Goal: Task Accomplishment & Management: Use online tool/utility

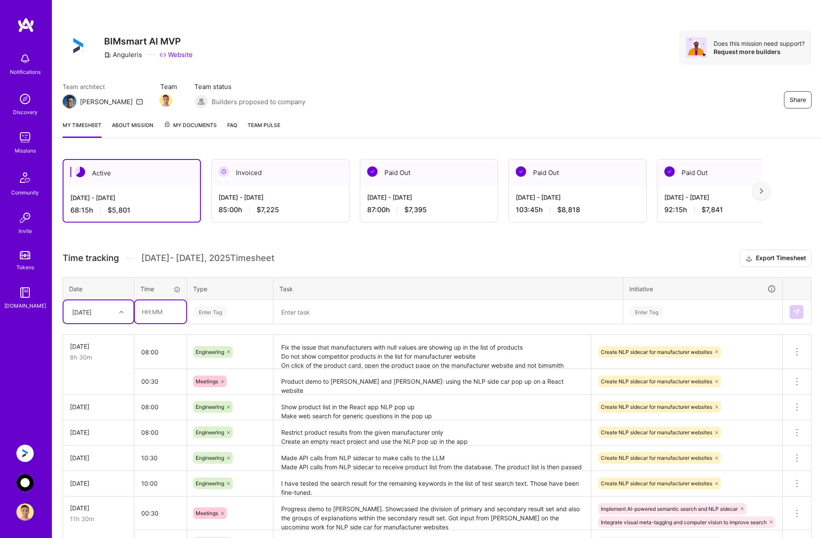
click at [152, 310] on input "text" at bounding box center [160, 311] width 51 height 23
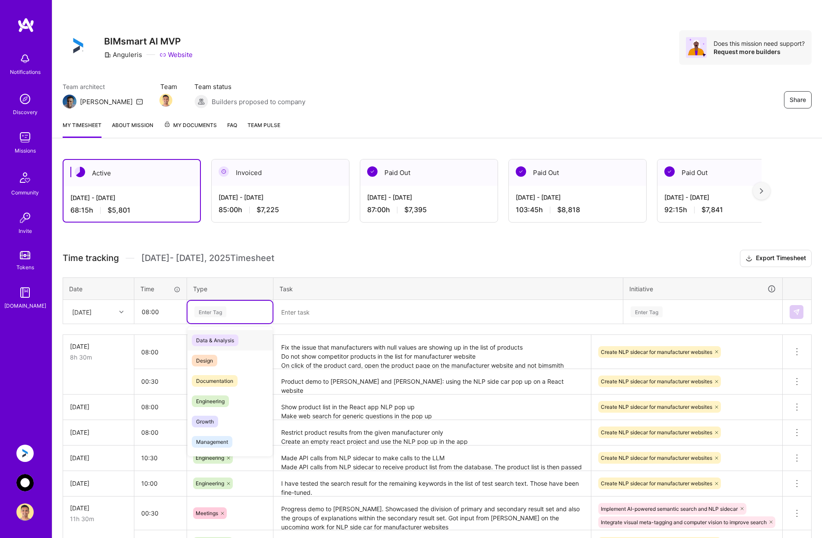
click at [245, 314] on div "Enter Tag" at bounding box center [229, 311] width 73 height 11
click at [246, 398] on div "Engineering" at bounding box center [229, 401] width 85 height 20
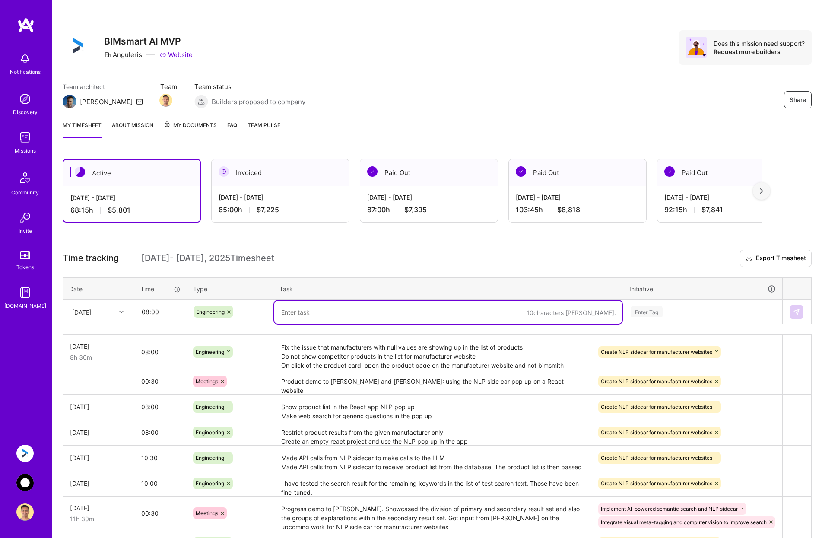
click at [324, 307] on textarea at bounding box center [448, 312] width 348 height 23
click at [152, 312] on input "08:00" at bounding box center [160, 311] width 51 height 23
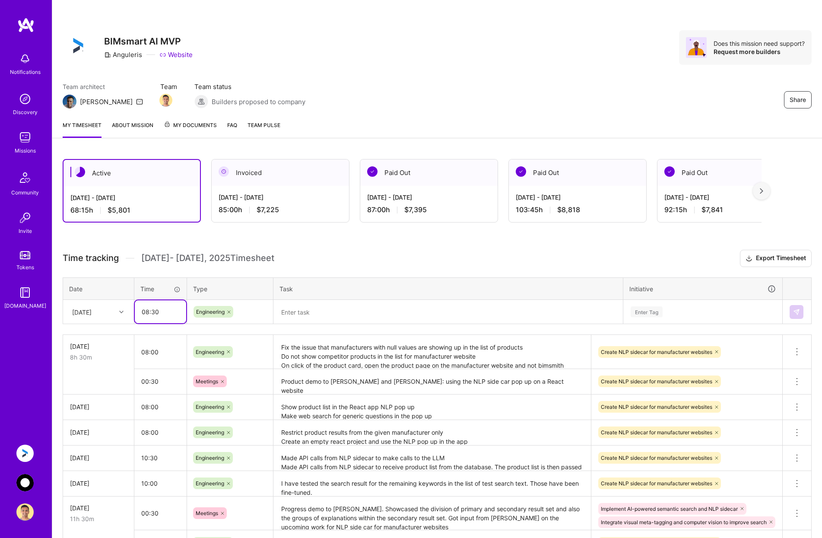
type input "08:30"
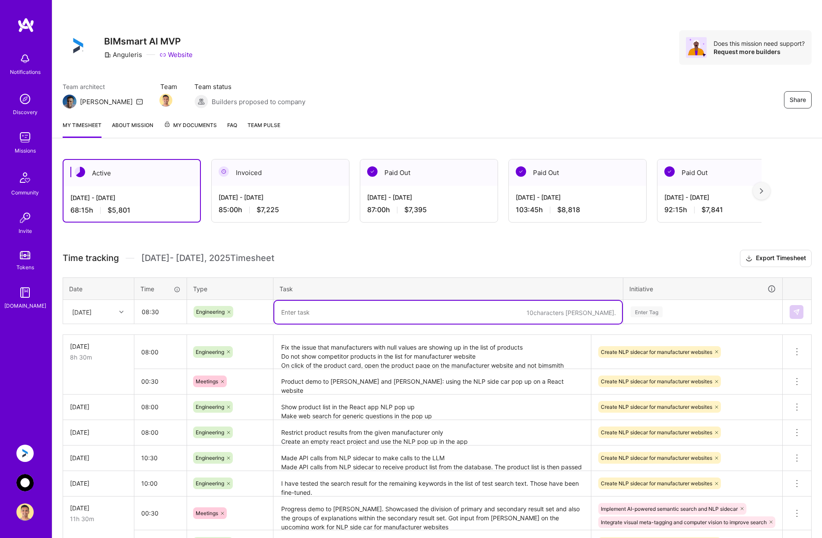
click at [297, 310] on textarea at bounding box center [448, 312] width 348 height 23
click at [377, 363] on textarea "Fix the issue that manufacturers with null values are showing up in the list of…" at bounding box center [432, 351] width 316 height 32
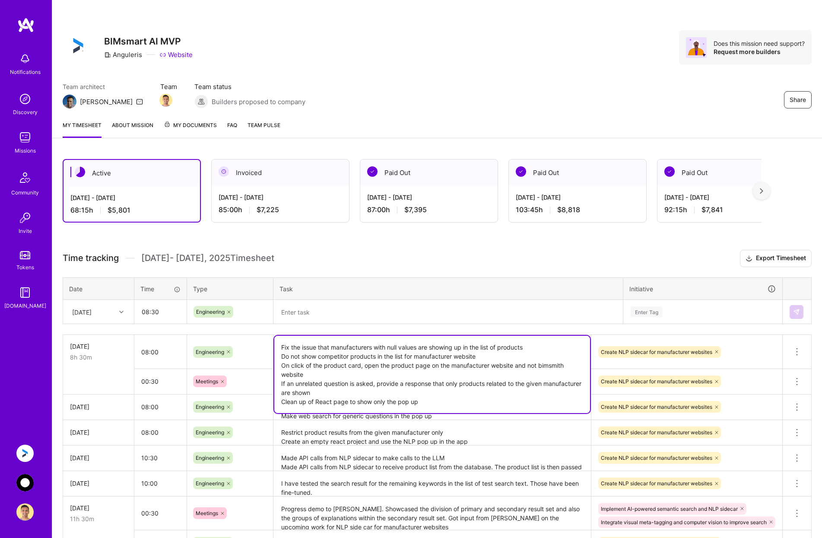
click at [314, 310] on textarea at bounding box center [448, 312] width 348 height 23
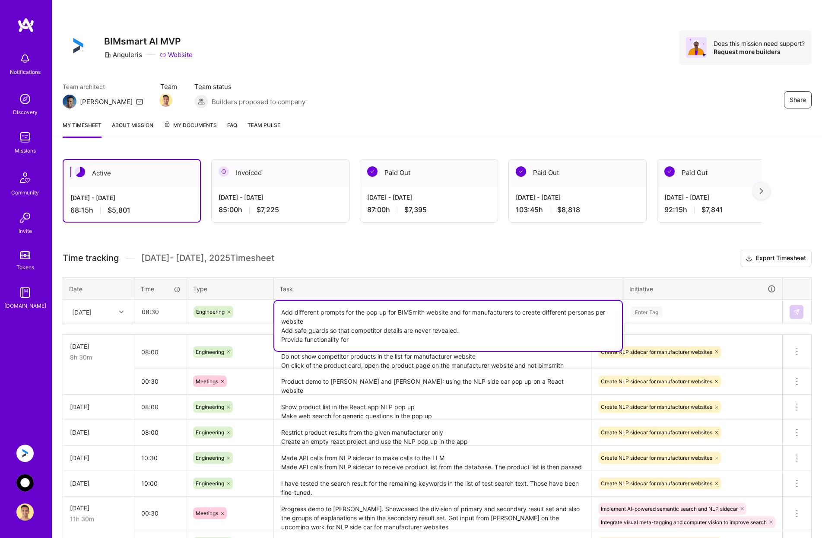
click at [389, 343] on textarea "Add different prompts for the pop up for BIMSmith website and for manufacturers…" at bounding box center [448, 326] width 348 height 50
type textarea "Add different prompts for the pop up for BIMSmith website and for manufacturers…"
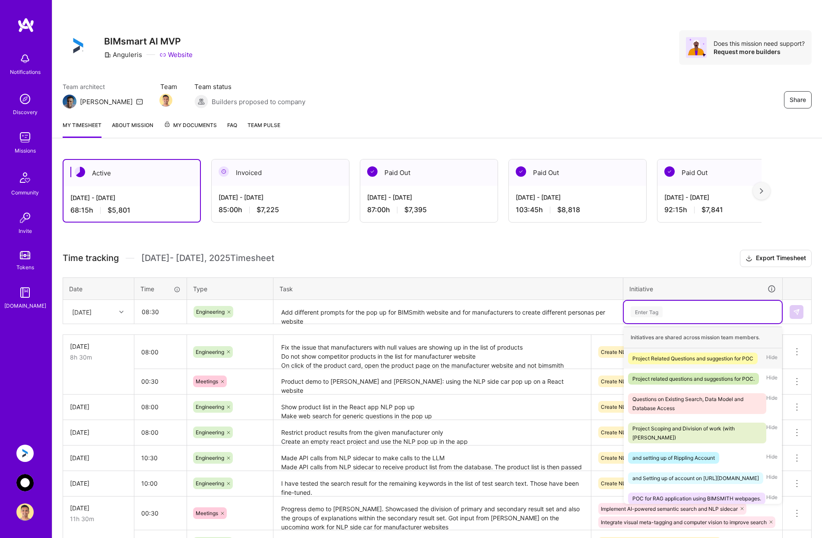
click at [691, 307] on div "Enter Tag" at bounding box center [703, 311] width 146 height 11
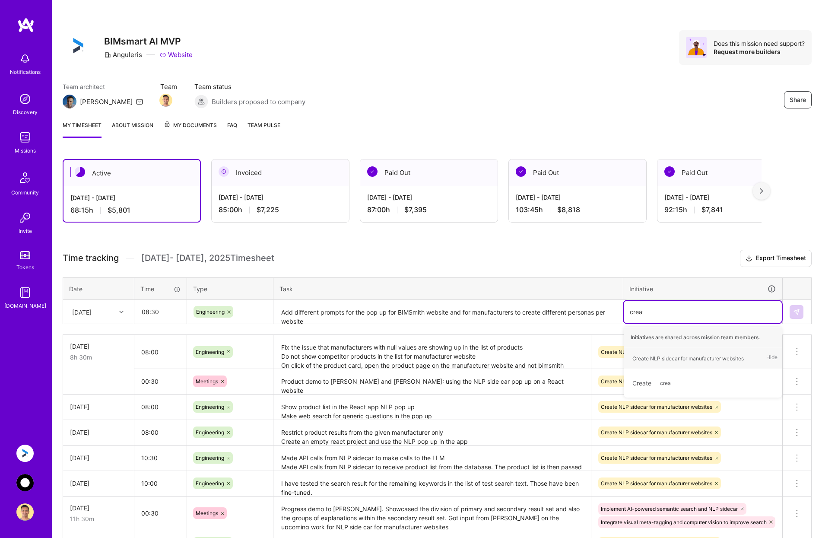
type input "create"
click at [692, 357] on div "Create NLP sidecar for manufacturer websites" at bounding box center [687, 358] width 111 height 9
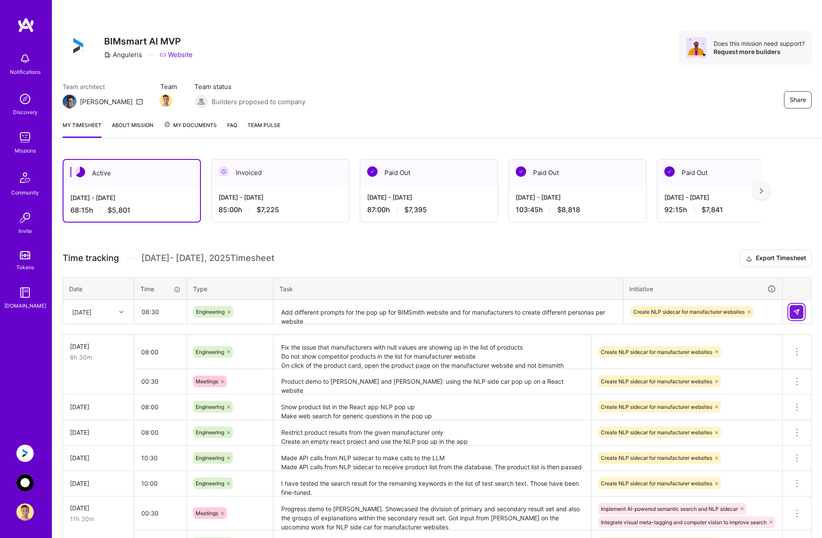
click at [795, 311] on img at bounding box center [796, 311] width 7 height 7
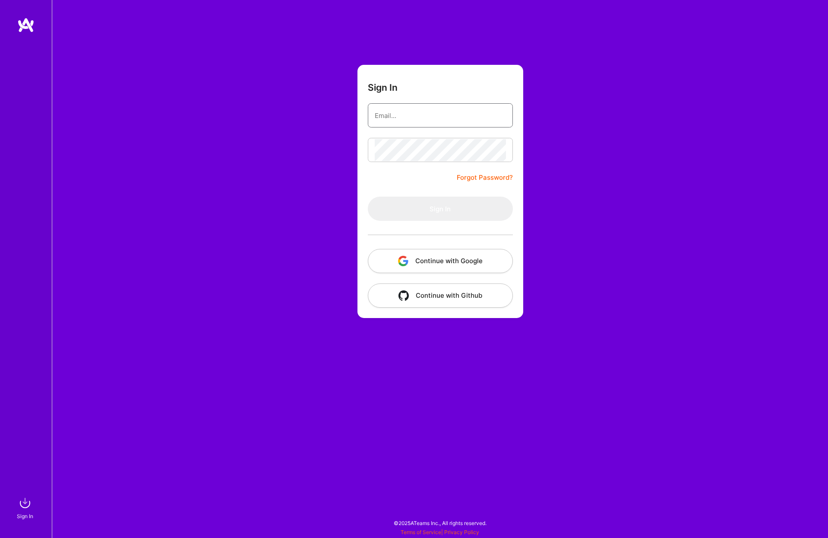
type input "[PERSON_NAME][EMAIL_ADDRESS][DOMAIN_NAME]"
click at [455, 212] on button "Sign In" at bounding box center [440, 208] width 145 height 24
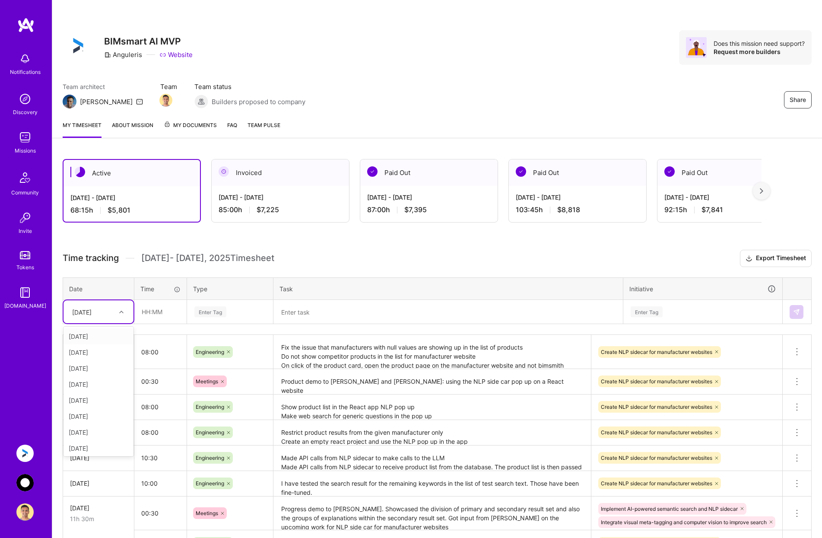
click at [117, 312] on div at bounding box center [122, 311] width 13 height 11
click at [93, 445] on div "[DATE]" at bounding box center [98, 446] width 70 height 16
click at [168, 312] on input "text" at bounding box center [160, 311] width 51 height 23
type input "08:30"
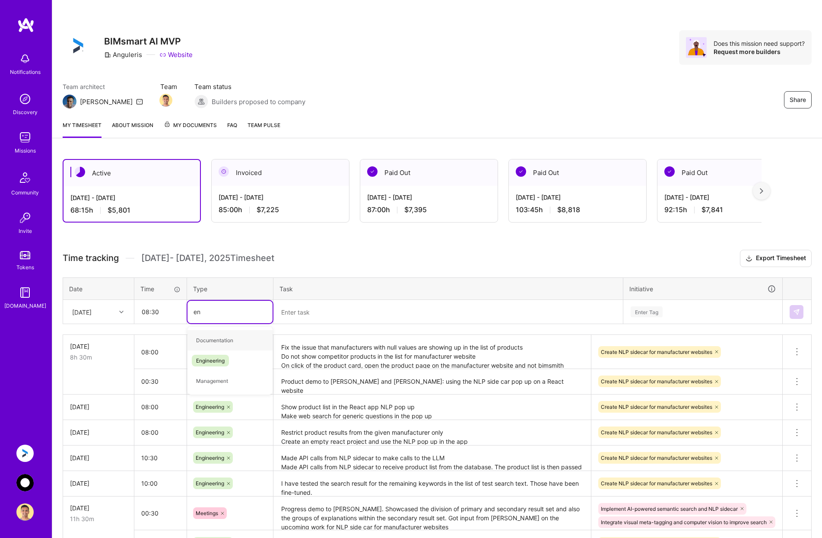
type input "eng"
click at [228, 337] on span "Engineering" at bounding box center [210, 340] width 37 height 12
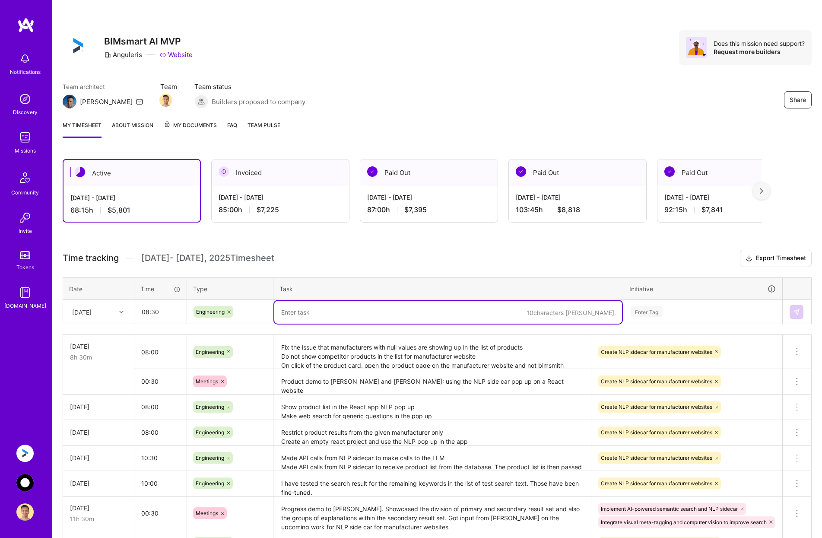
click at [312, 310] on textarea at bounding box center [448, 312] width 348 height 23
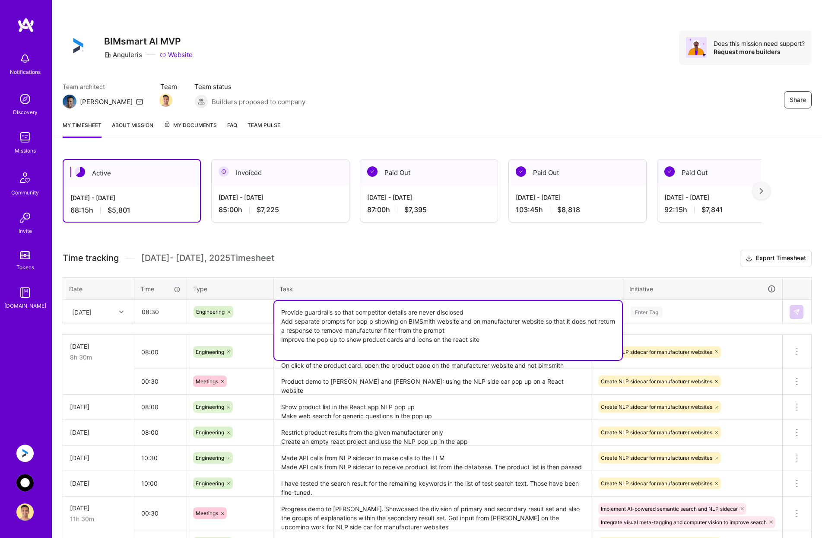
type textarea "Provide guardrails so that competitor details are never disclosed Add separate …"
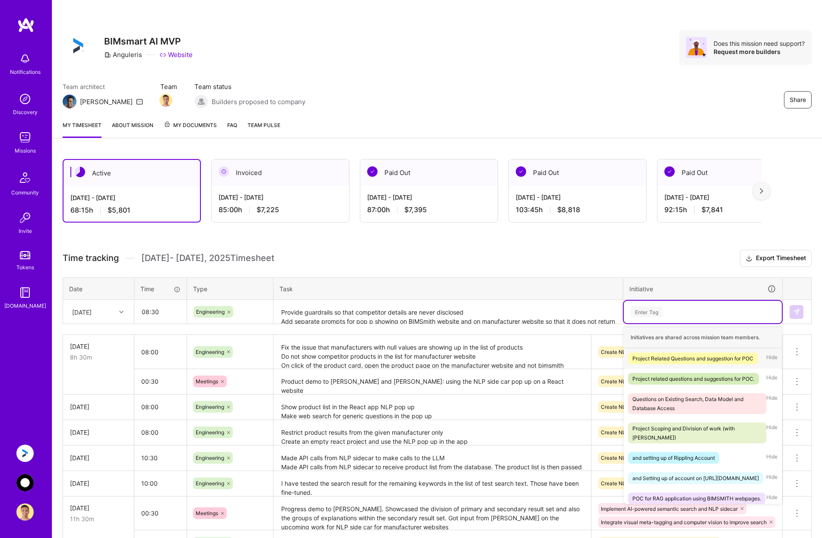
click at [694, 308] on div "Enter Tag" at bounding box center [703, 311] width 146 height 11
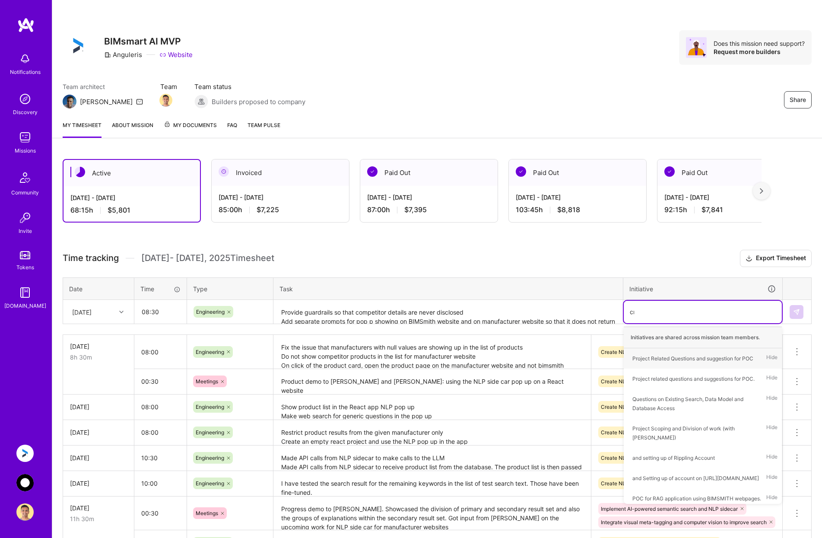
type input "crea"
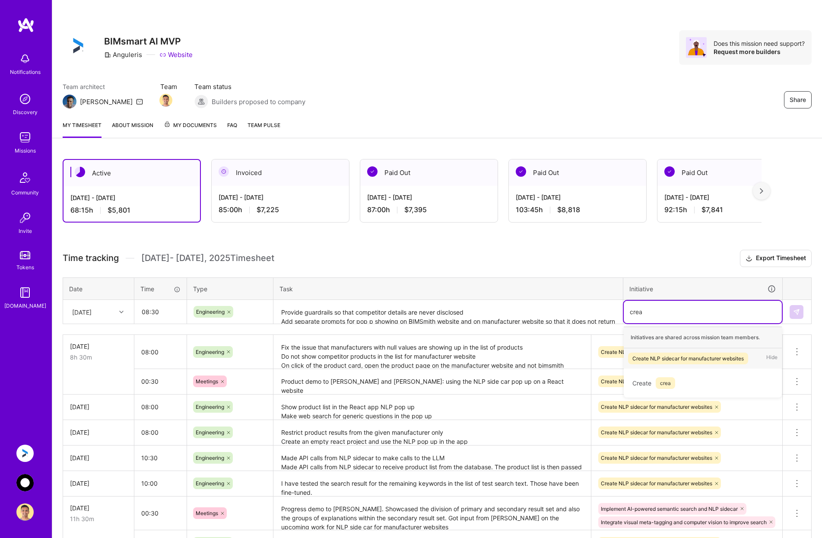
click at [690, 357] on div "Create NLP sidecar for manufacturer websites" at bounding box center [687, 358] width 111 height 9
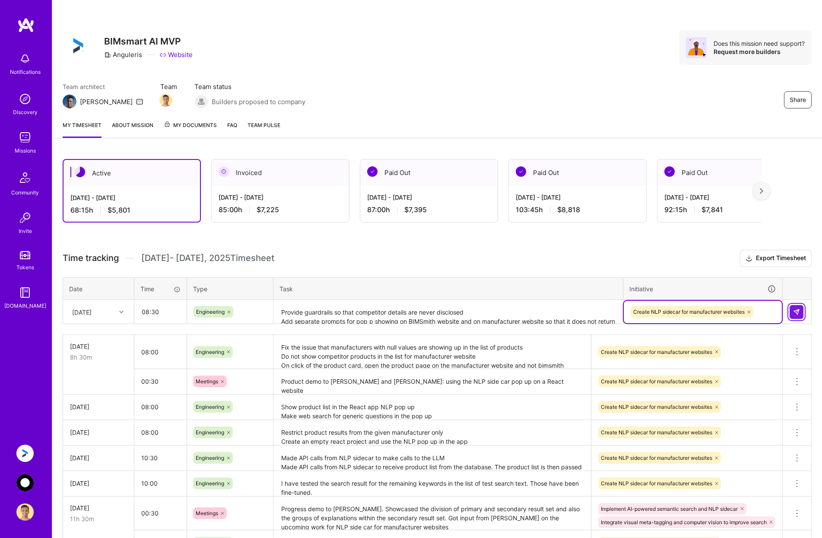
click at [793, 307] on button at bounding box center [796, 312] width 14 height 14
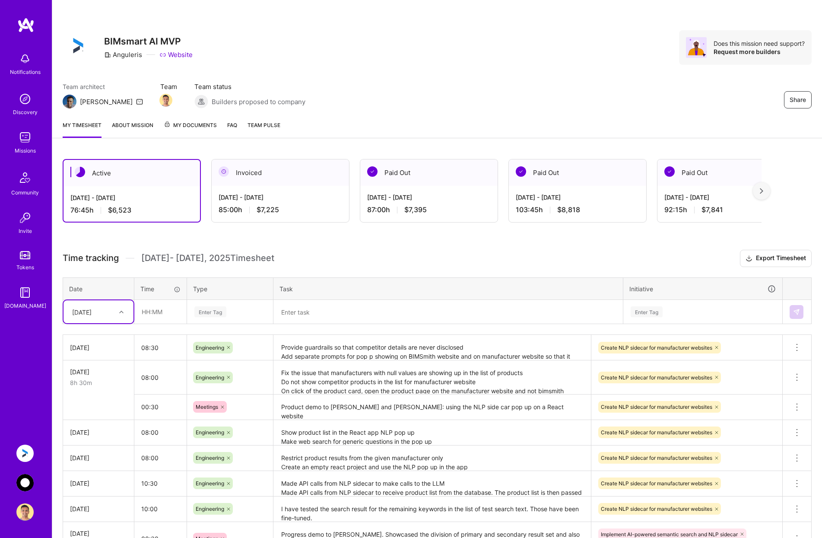
click at [120, 308] on div at bounding box center [122, 311] width 13 height 11
click at [96, 446] on div "[DATE]" at bounding box center [98, 446] width 70 height 16
click at [164, 302] on input "text" at bounding box center [160, 311] width 51 height 23
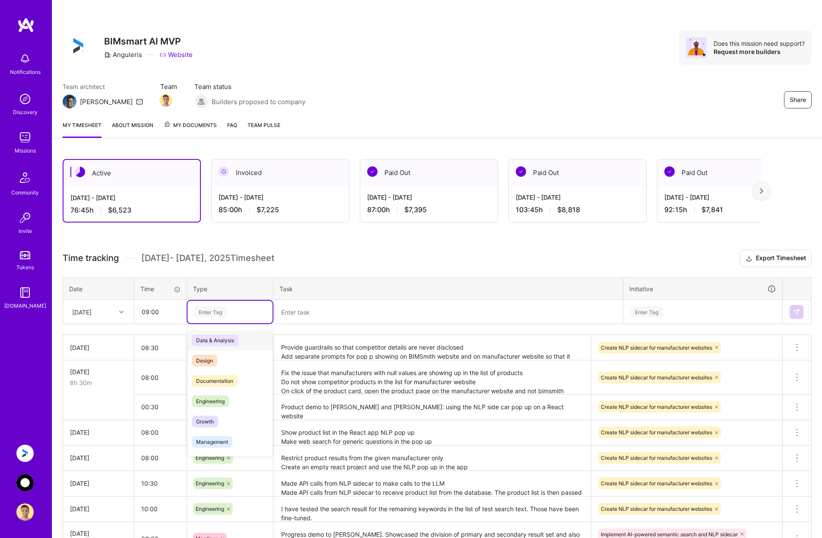
click at [234, 309] on div "Enter Tag" at bounding box center [229, 311] width 73 height 11
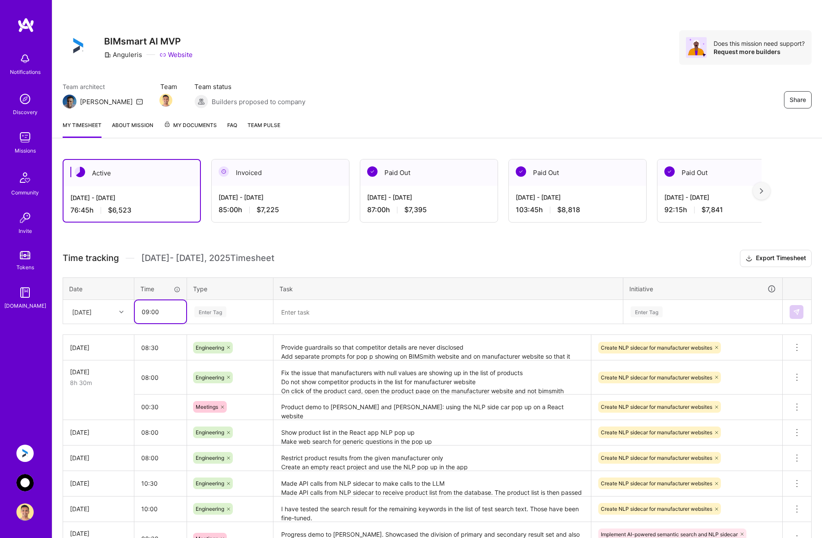
click at [148, 311] on input "09:00" at bounding box center [160, 311] width 51 height 23
type input "07:00"
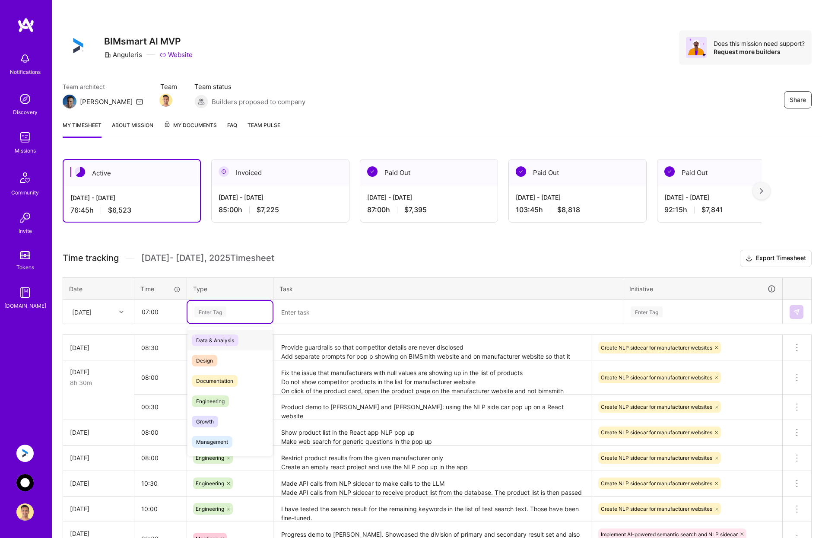
click at [246, 311] on div "Enter Tag" at bounding box center [229, 311] width 73 height 11
type input "eng"
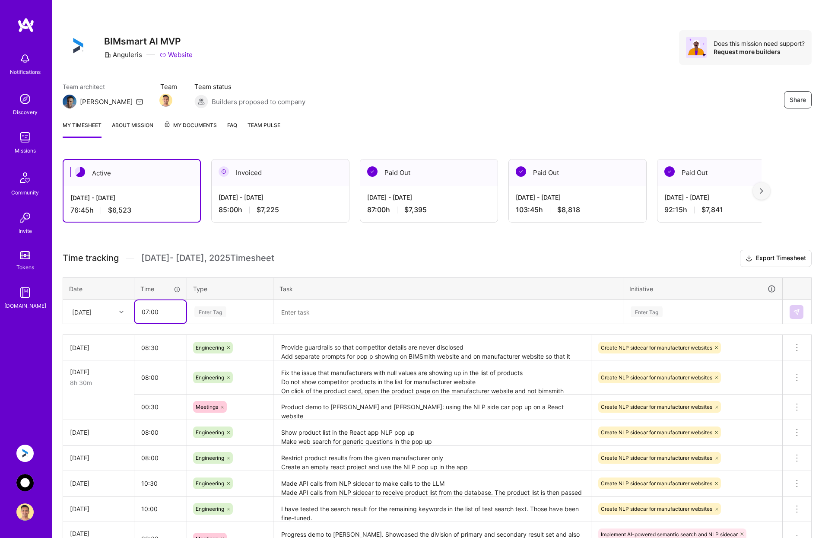
click at [154, 311] on input "07:00" at bounding box center [160, 311] width 51 height 23
type input "07:30"
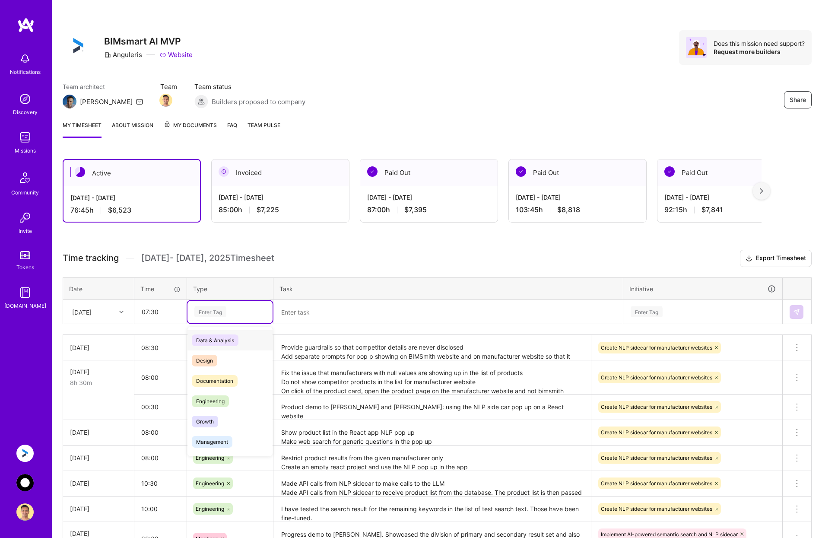
click at [244, 304] on div "Enter Tag" at bounding box center [229, 312] width 85 height 22
type input "e"
click at [233, 380] on div "Engineering" at bounding box center [229, 380] width 85 height 20
click at [313, 310] on textarea at bounding box center [448, 312] width 348 height 23
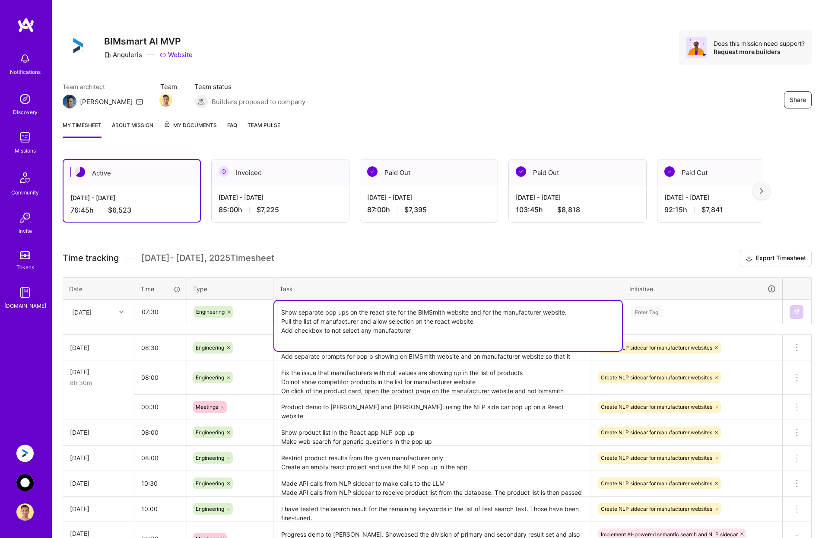
click at [437, 337] on textarea "Show separate pop ups on the react site for the BIMSmith website and for the ma…" at bounding box center [448, 326] width 348 height 50
click at [437, 332] on textarea "Show separate pop ups on the react site for the BIMSmith website and for the ma…" at bounding box center [448, 326] width 348 height 50
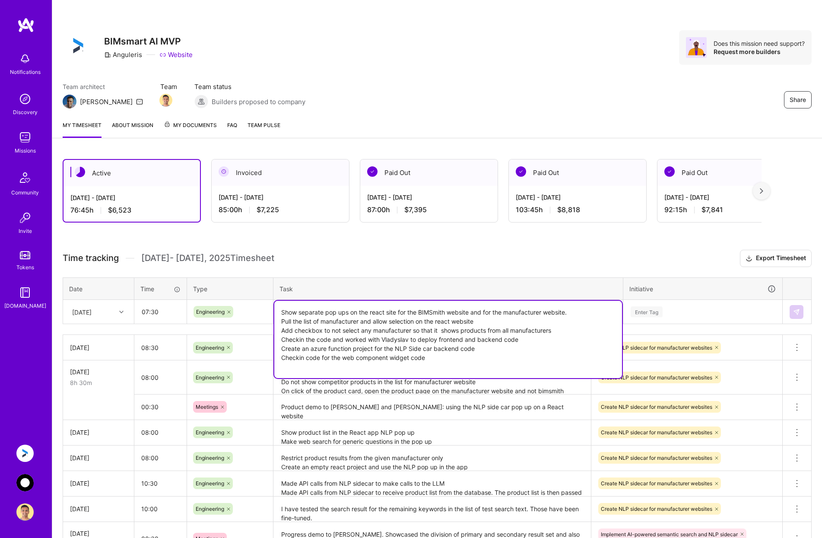
type textarea "Show separate pop ups on the react site for the BIMSmith website and for the ma…"
click at [154, 313] on input "07:30" at bounding box center [160, 311] width 51 height 23
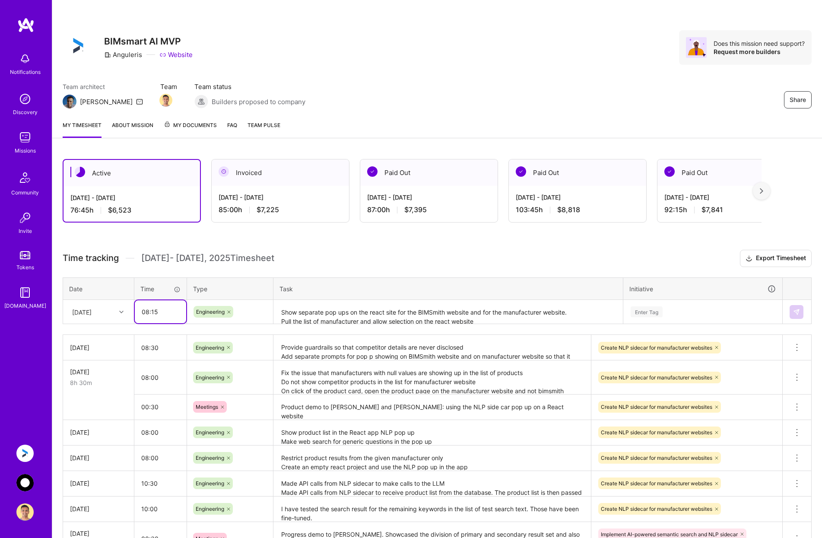
type input "08:15"
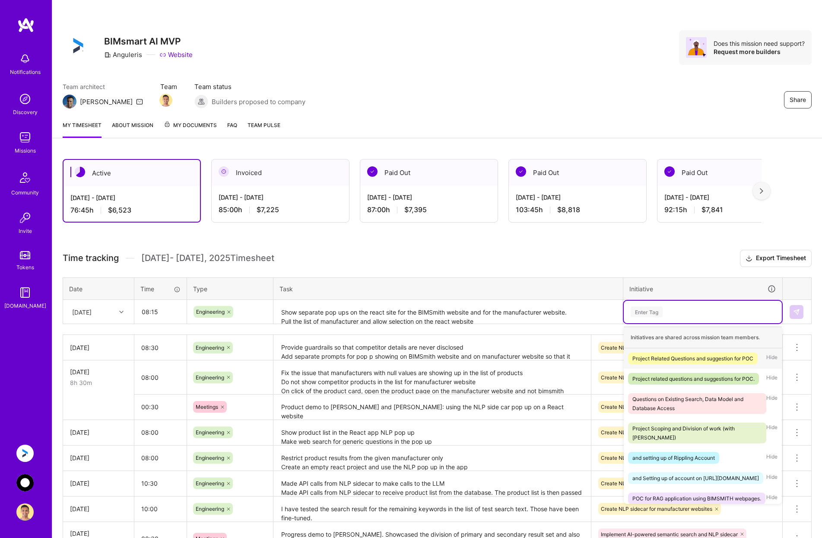
click at [728, 308] on div "Enter Tag" at bounding box center [703, 311] width 146 height 11
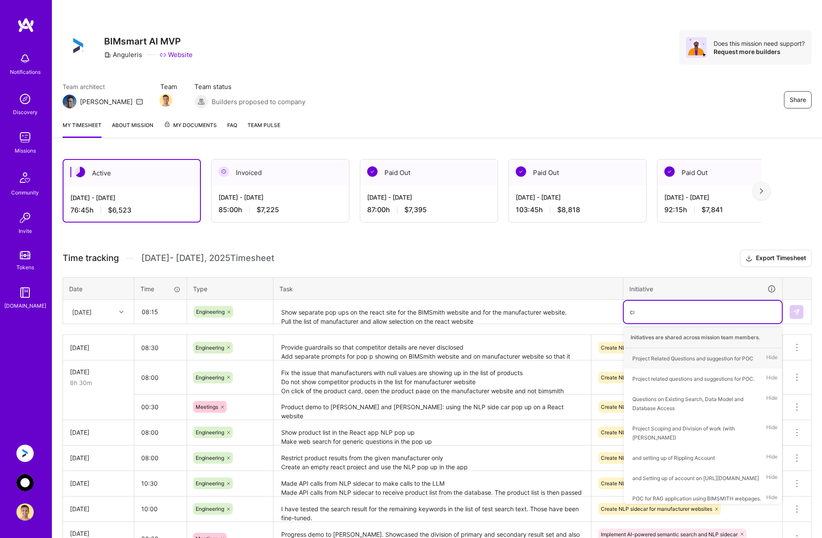
type input "crea"
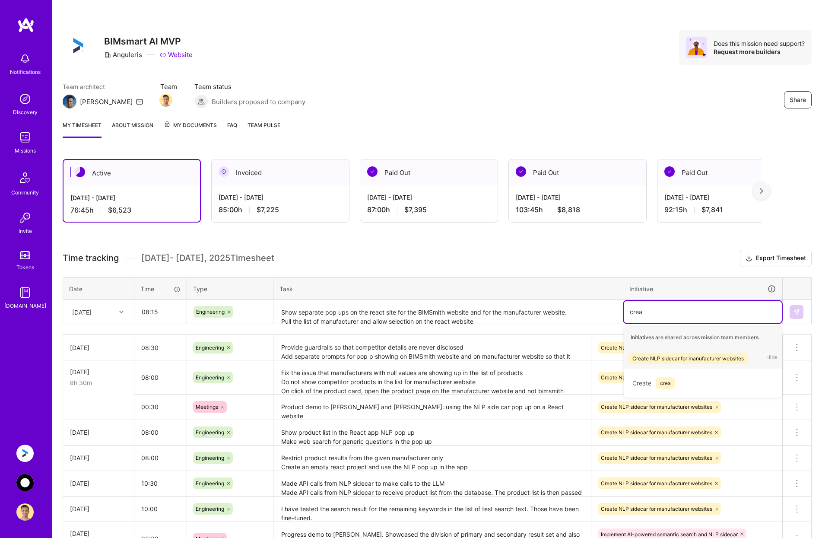
click at [705, 358] on div "Create NLP sidecar for manufacturer websites" at bounding box center [687, 358] width 111 height 9
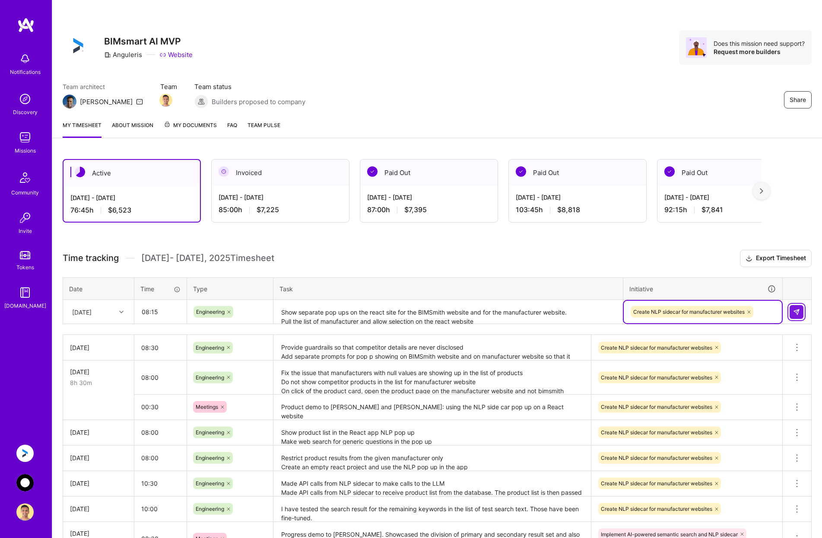
click at [795, 309] on img at bounding box center [796, 311] width 7 height 7
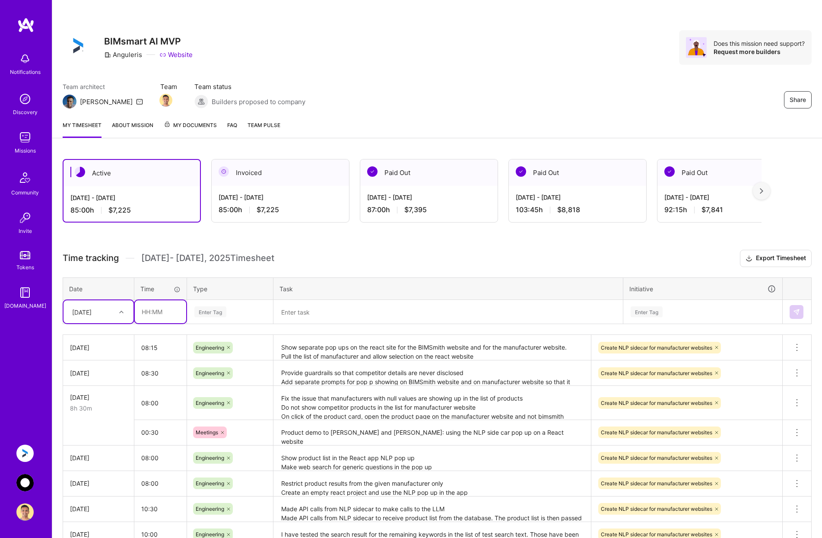
click at [155, 311] on input "text" at bounding box center [160, 311] width 51 height 23
type input "01:30"
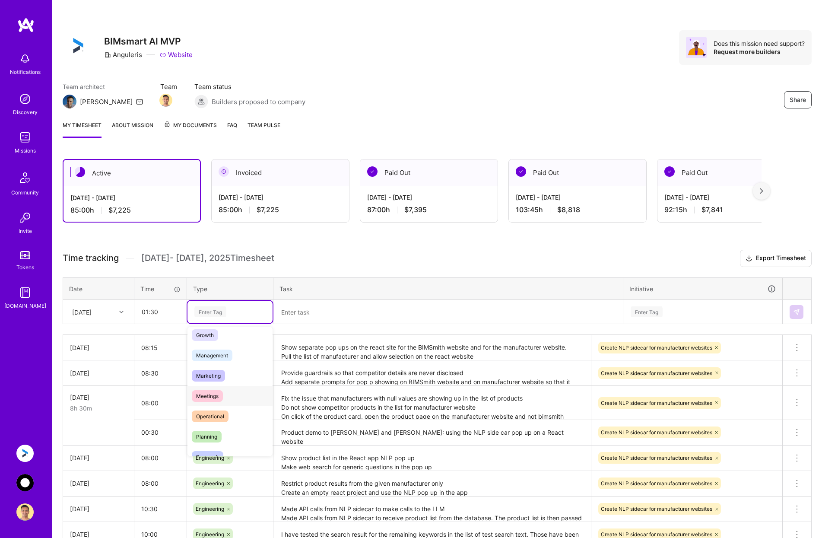
scroll to position [130, 0]
click at [231, 347] on div "Meetings" at bounding box center [229, 352] width 85 height 20
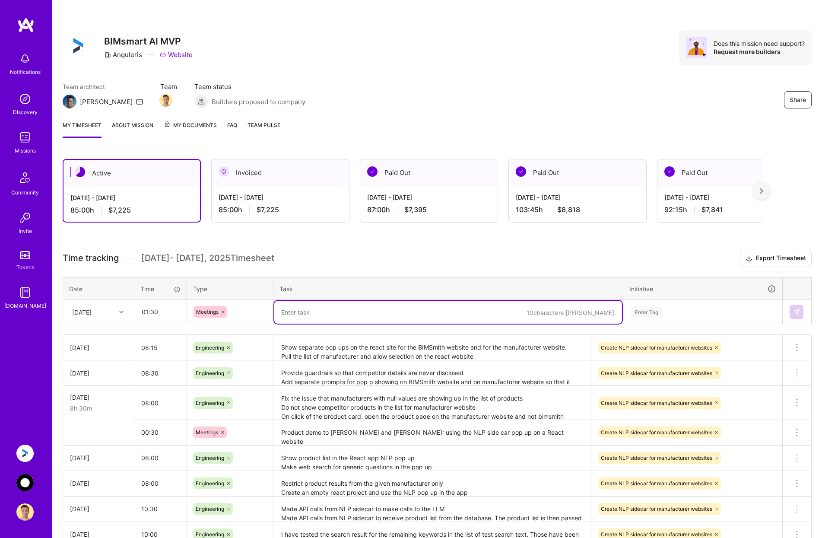
click at [301, 310] on textarea at bounding box center [448, 312] width 348 height 23
type textarea "Demo and feedback of the current progress to [PERSON_NAME] and [PERSON_NAME]"
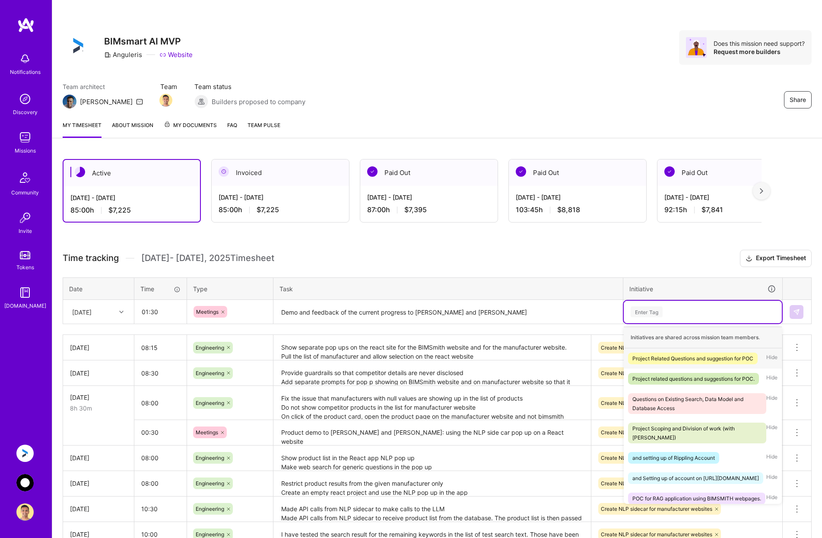
click at [673, 309] on div "Enter Tag" at bounding box center [703, 311] width 146 height 11
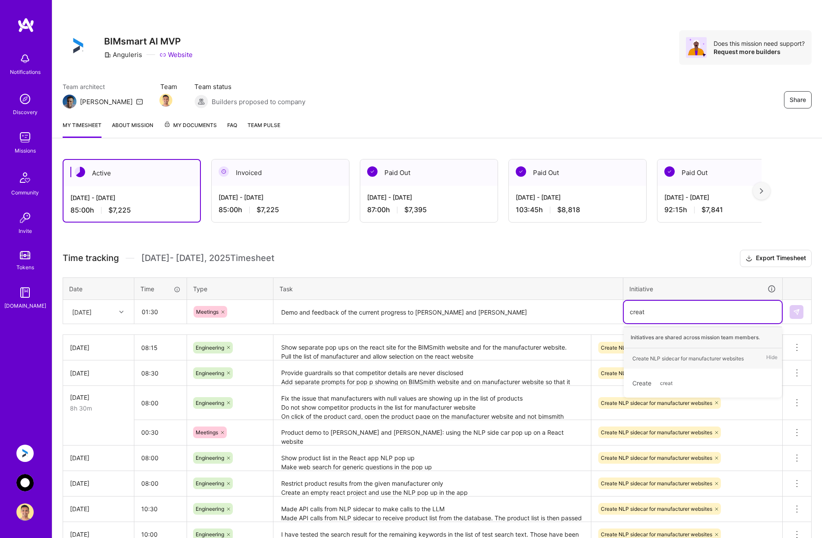
type input "create"
click at [678, 356] on div "Create NLP sidecar for manufacturer websites" at bounding box center [687, 358] width 111 height 9
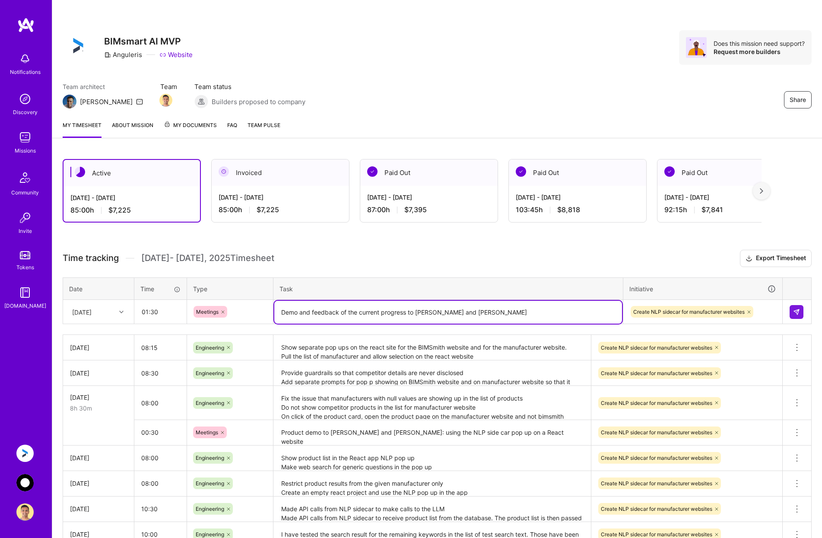
click at [554, 311] on textarea "Demo and feedback of the current progress to [PERSON_NAME] and [PERSON_NAME]" at bounding box center [448, 312] width 348 height 23
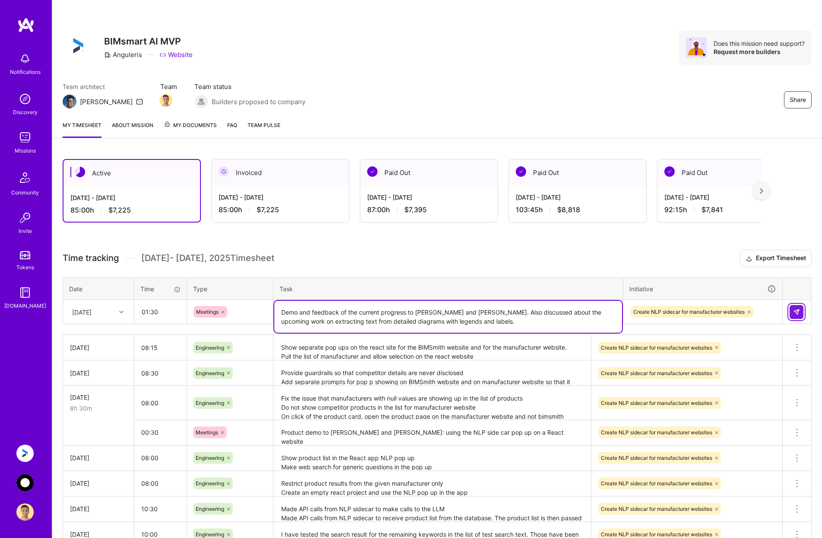
type textarea "Demo and feedback of the current progress to [PERSON_NAME] and [PERSON_NAME]. A…"
click at [794, 310] on img at bounding box center [796, 311] width 7 height 7
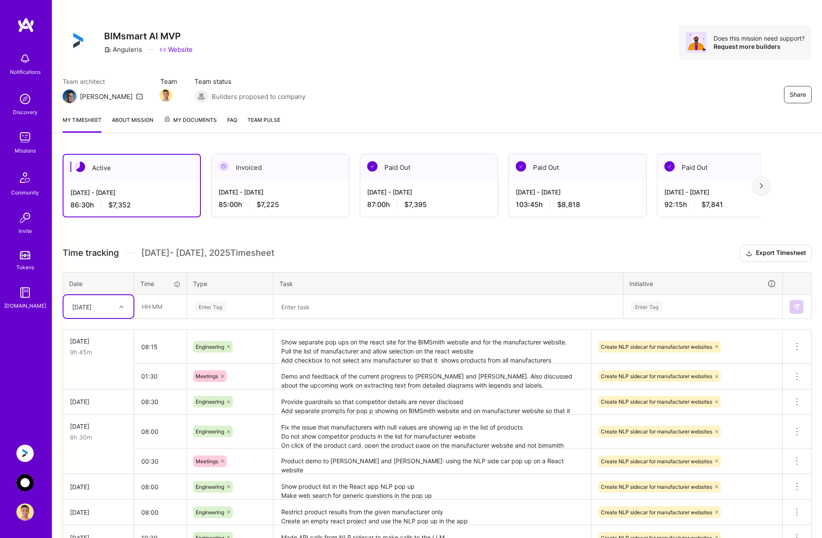
scroll to position [0, 0]
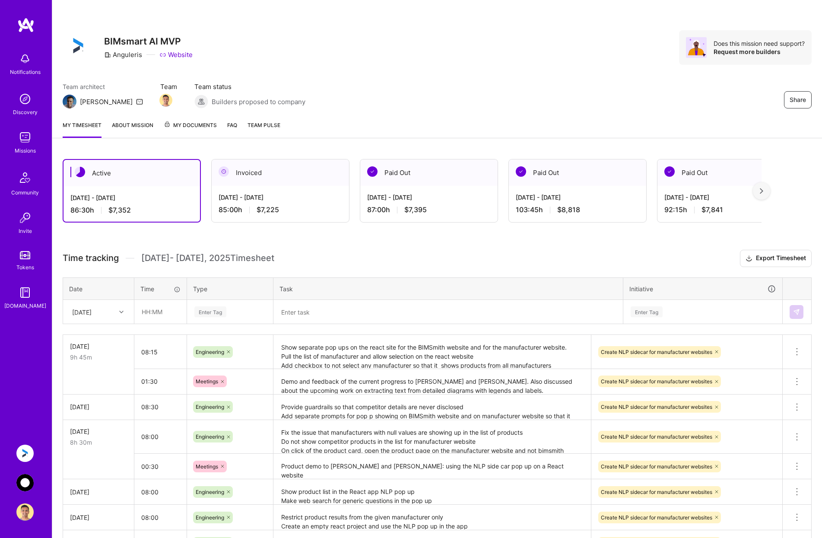
click at [25, 483] on img at bounding box center [24, 482] width 17 height 17
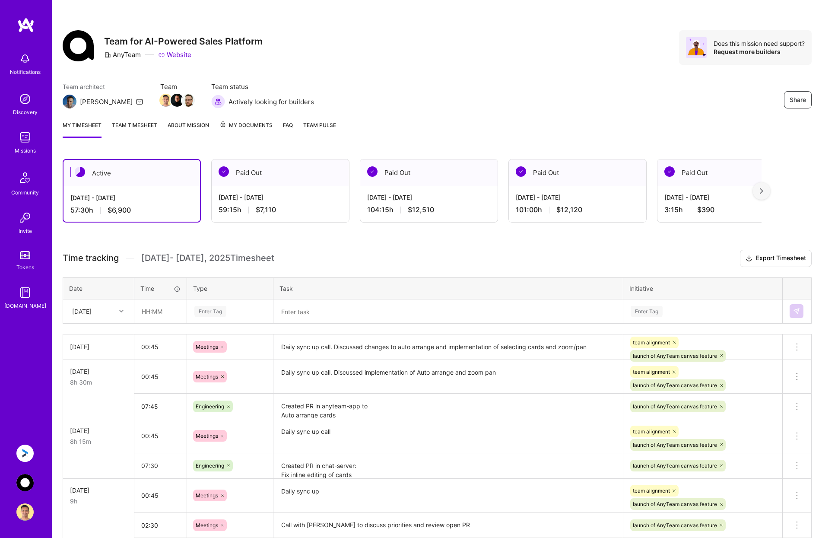
scroll to position [43, 0]
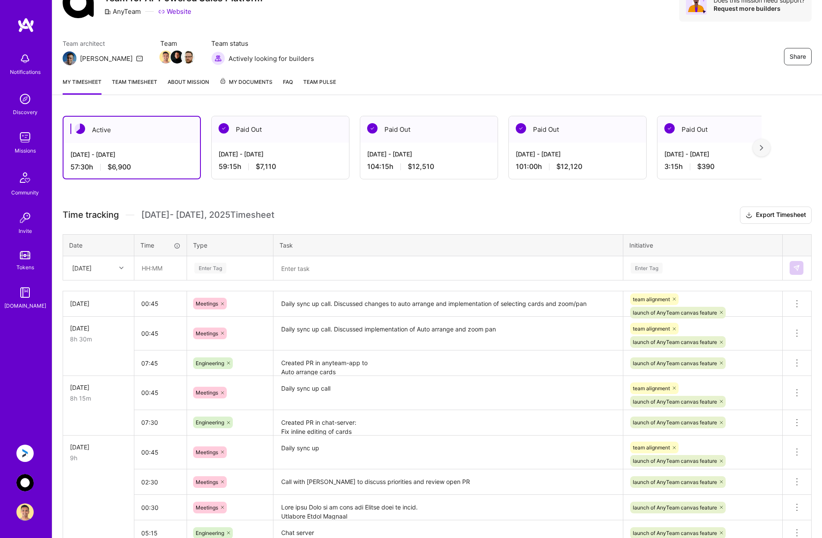
click at [25, 447] on img at bounding box center [24, 452] width 17 height 17
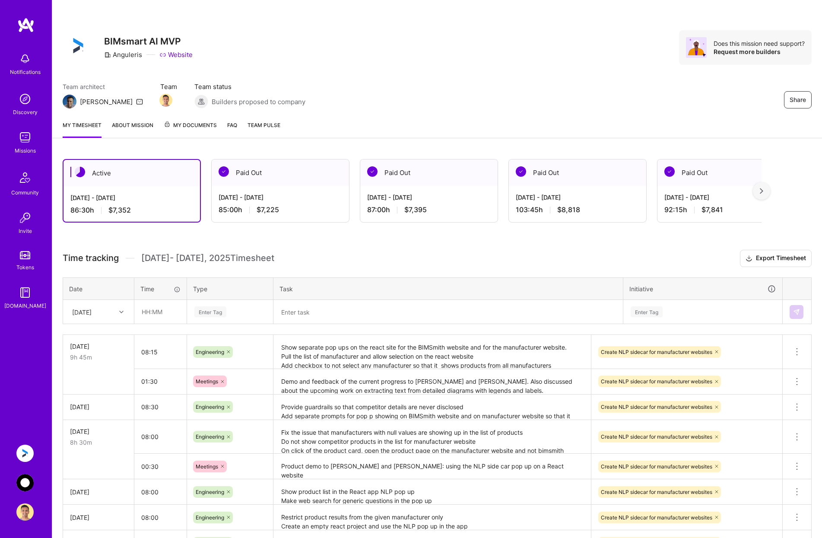
click at [22, 480] on img at bounding box center [24, 482] width 17 height 17
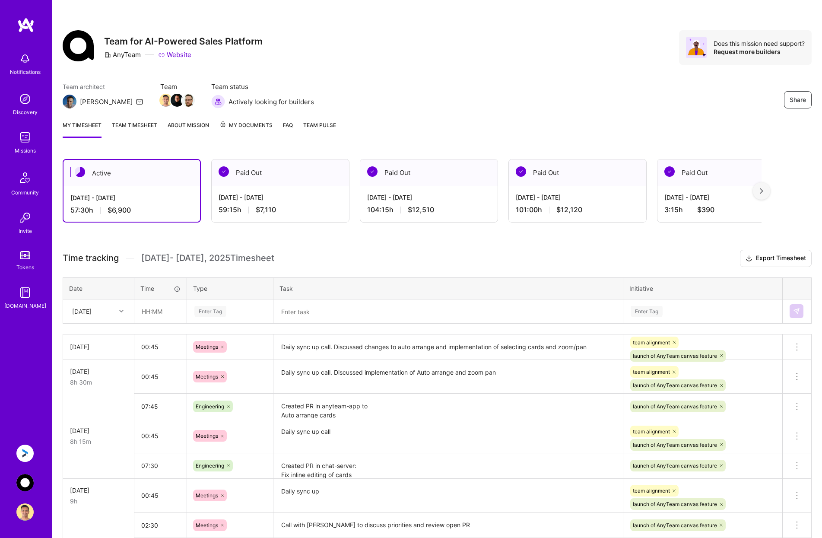
click at [108, 311] on div "[DATE]" at bounding box center [92, 311] width 48 height 14
click at [95, 446] on div "[DATE]" at bounding box center [98, 446] width 70 height 16
click at [168, 310] on input "text" at bounding box center [160, 311] width 51 height 23
type input "09:30"
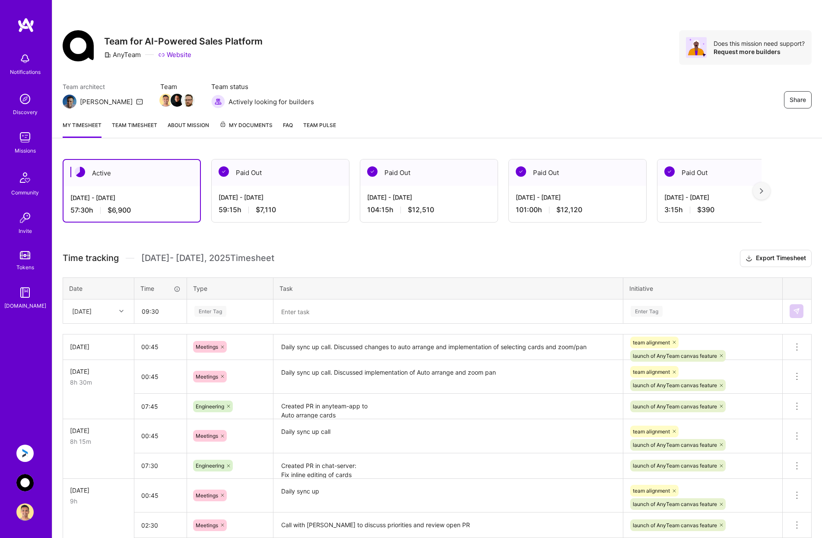
click at [240, 308] on div "Enter Tag" at bounding box center [229, 311] width 73 height 11
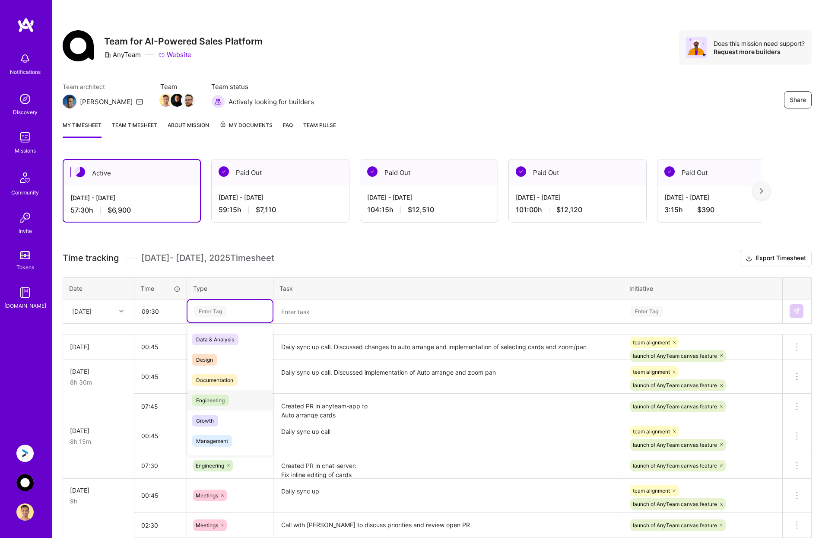
click at [223, 399] on span "Engineering" at bounding box center [210, 400] width 37 height 12
click at [310, 314] on textarea at bounding box center [448, 311] width 348 height 22
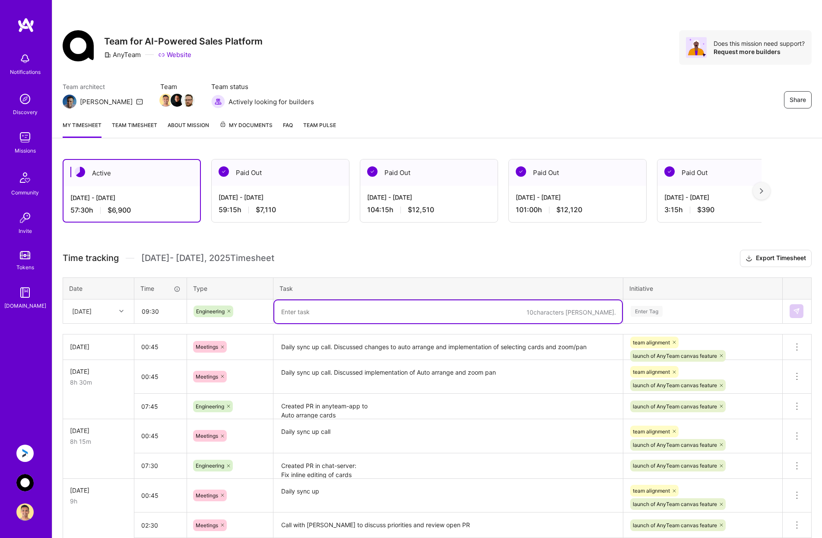
paste textarea "Zoom to fit after Auto arrange Zoom to fit should not clip the cards Prioritize…"
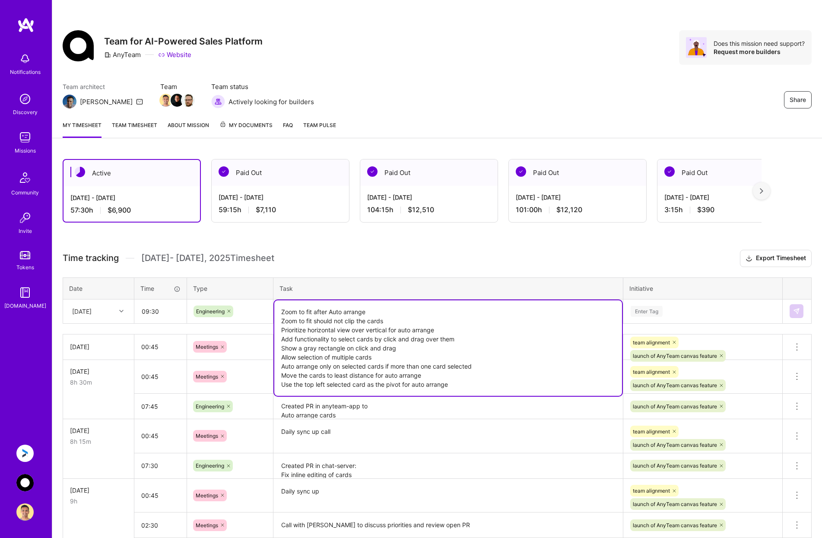
type textarea "Zoom to fit after Auto arrange Zoom to fit should not clip the cards Prioritize…"
click at [697, 309] on div "Enter Tag" at bounding box center [703, 311] width 146 height 11
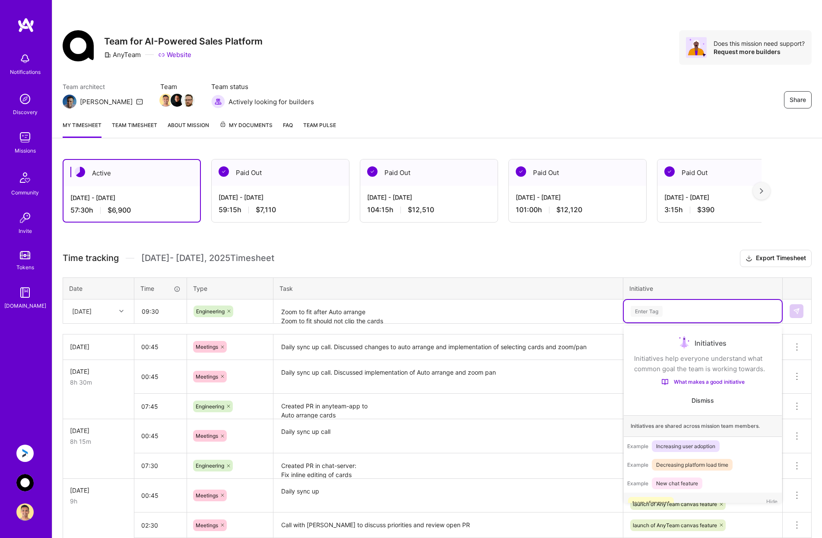
scroll to position [27, 0]
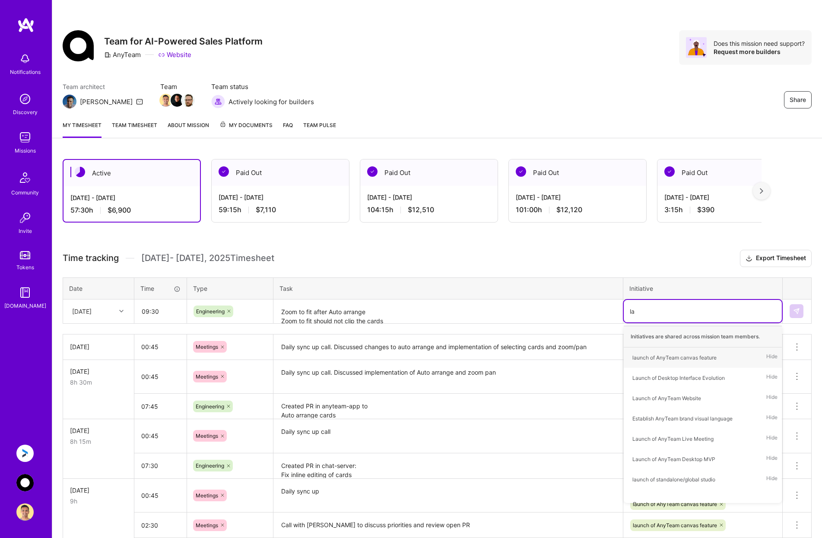
type input "[PERSON_NAME]"
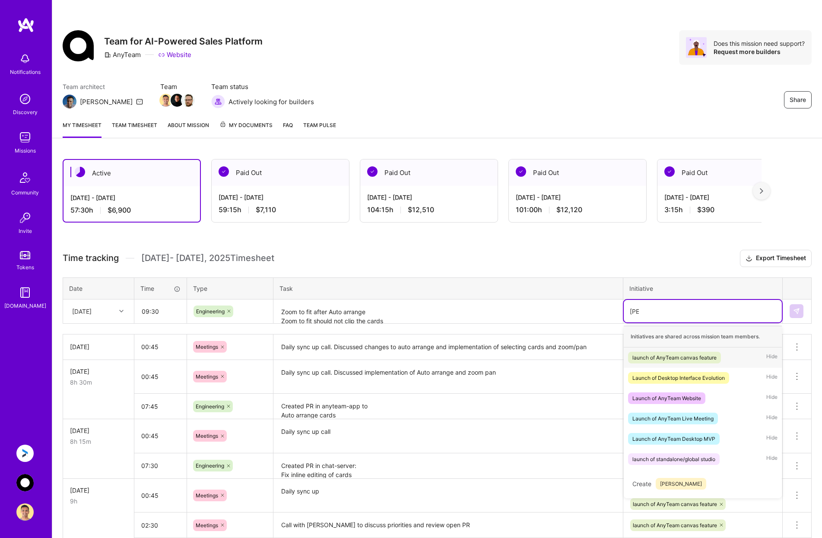
click at [696, 358] on div "launch of AnyTeam canvas feature" at bounding box center [674, 357] width 84 height 9
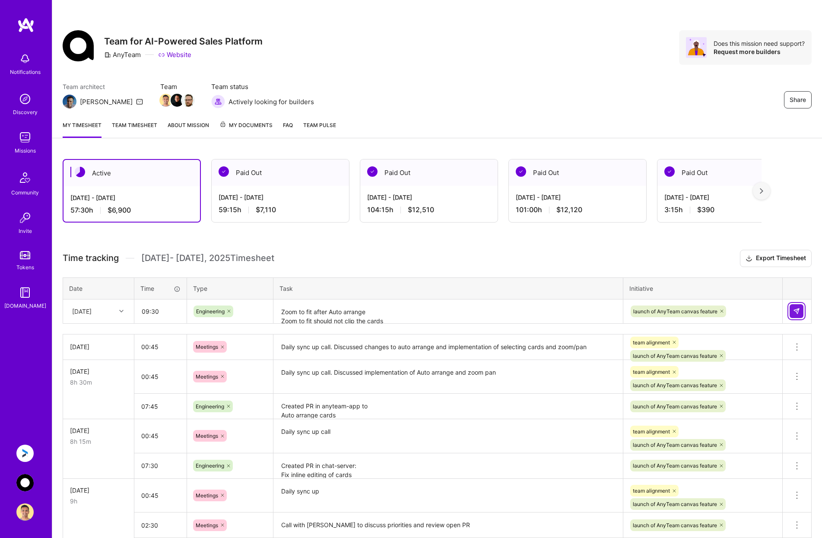
click at [799, 307] on img at bounding box center [796, 310] width 7 height 7
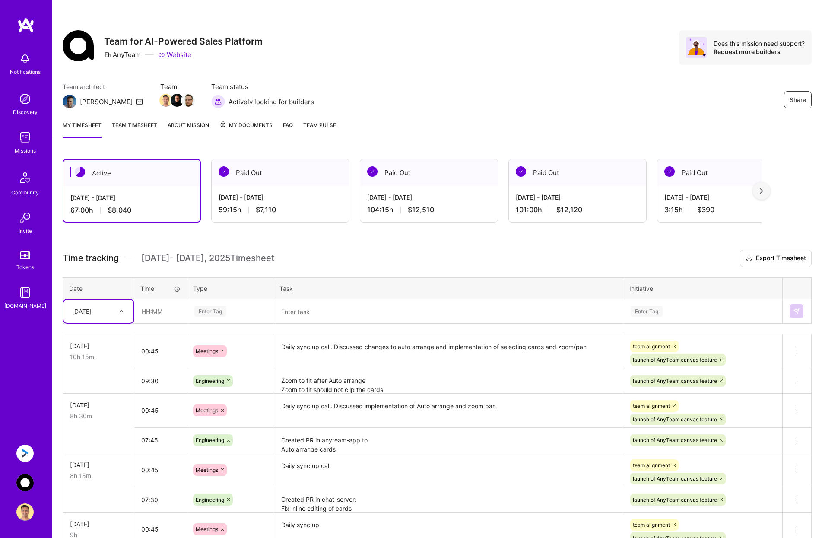
click at [114, 302] on div "[DATE]" at bounding box center [98, 311] width 70 height 23
click at [95, 447] on div "[DATE]" at bounding box center [98, 446] width 70 height 16
click at [170, 317] on input "text" at bounding box center [160, 311] width 51 height 23
type input "01:45"
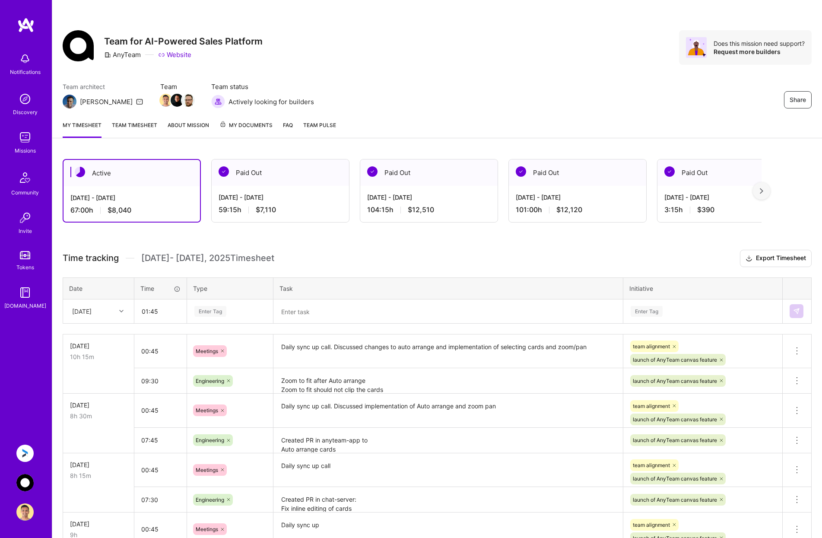
click at [225, 310] on div "Enter Tag" at bounding box center [210, 310] width 32 height 13
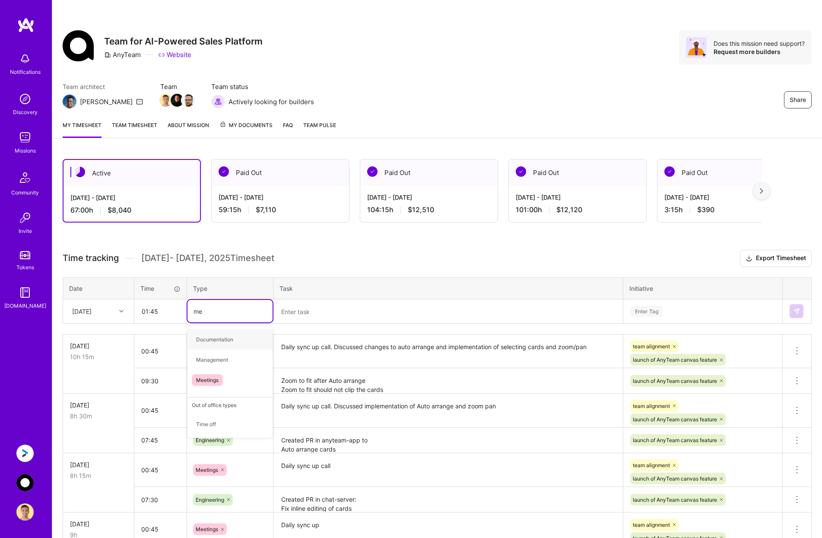
type input "mee"
click at [225, 337] on div "Meetings" at bounding box center [229, 339] width 85 height 20
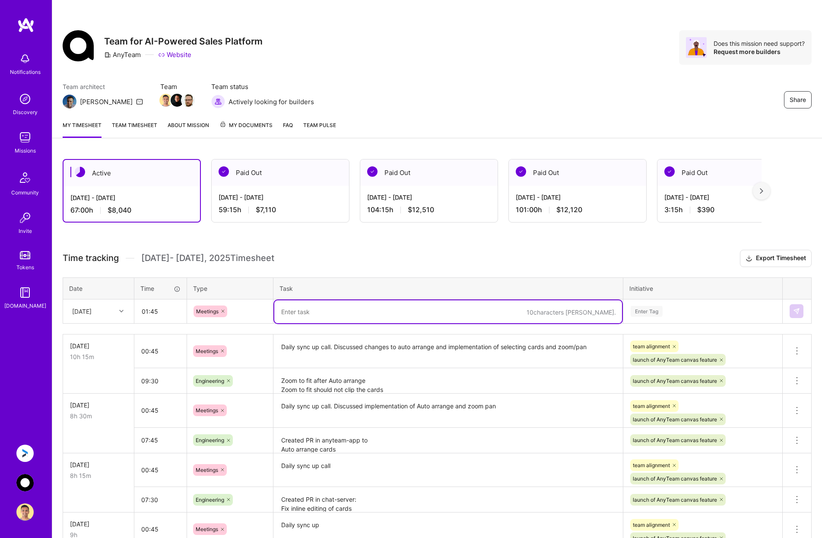
click at [297, 305] on textarea at bounding box center [448, 311] width 348 height 23
type textarea "Sync up call with Nurix team and [PERSON_NAME] on chat server changes"
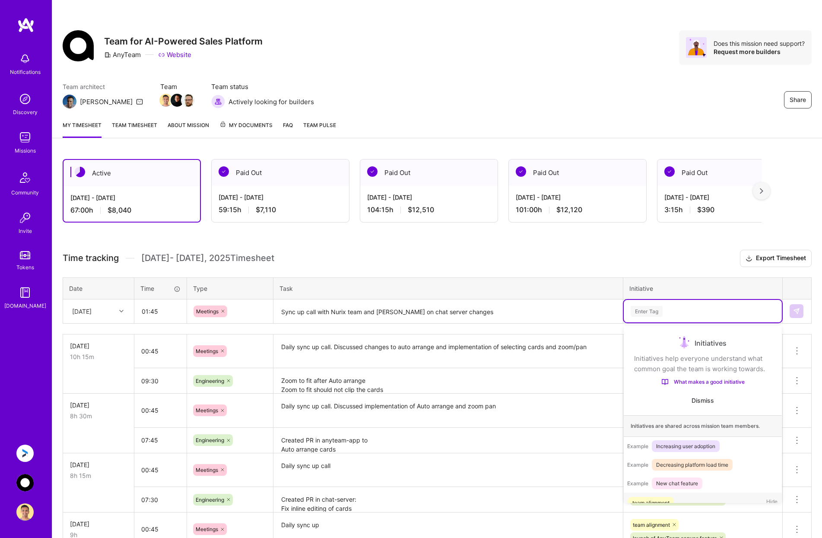
click at [668, 309] on div "Enter Tag" at bounding box center [703, 311] width 146 height 11
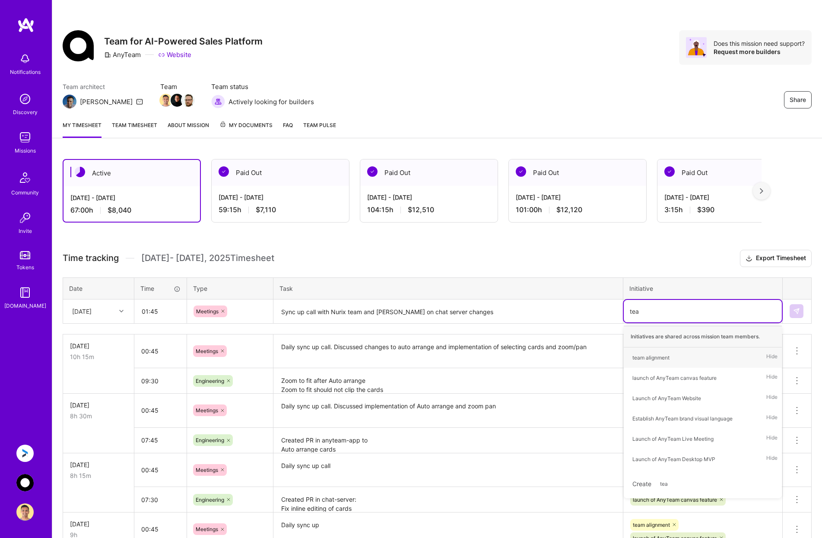
type input "team"
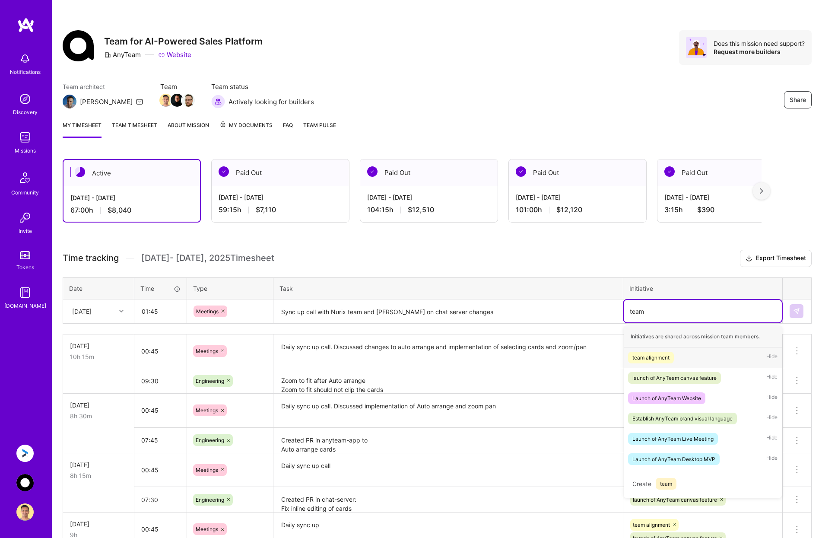
click at [666, 355] on div "team alignment" at bounding box center [650, 357] width 37 height 9
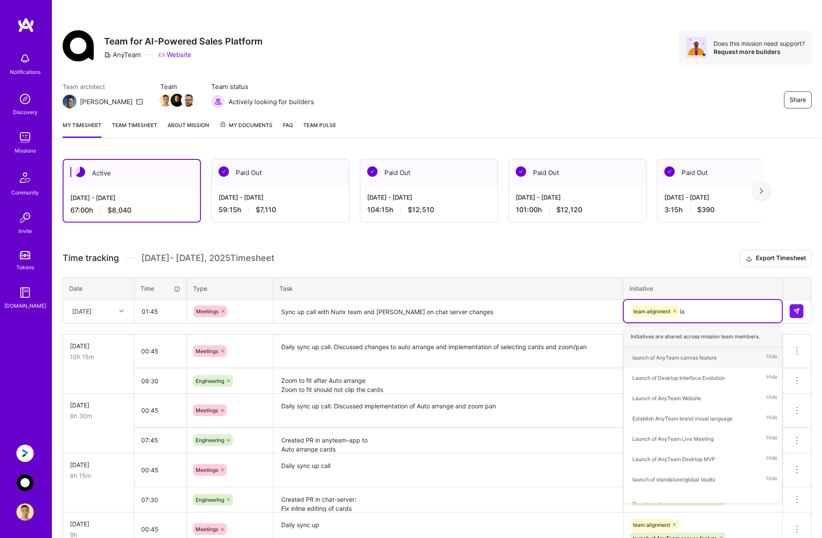
type input "[PERSON_NAME]"
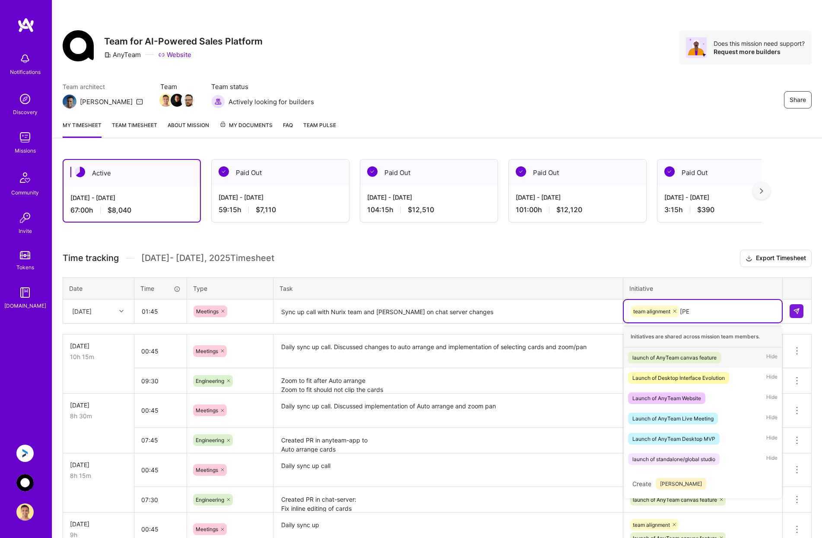
click at [666, 355] on div "launch of AnyTeam canvas feature" at bounding box center [674, 357] width 84 height 9
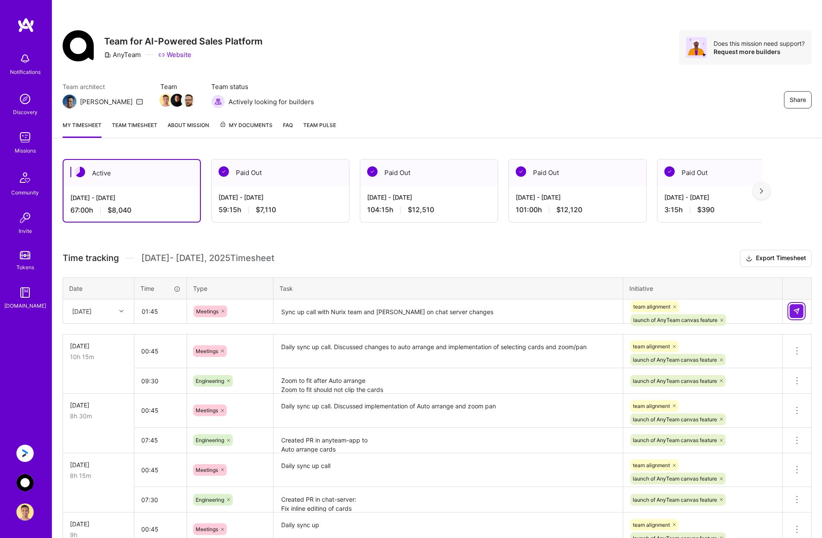
click at [800, 310] on button at bounding box center [796, 311] width 14 height 14
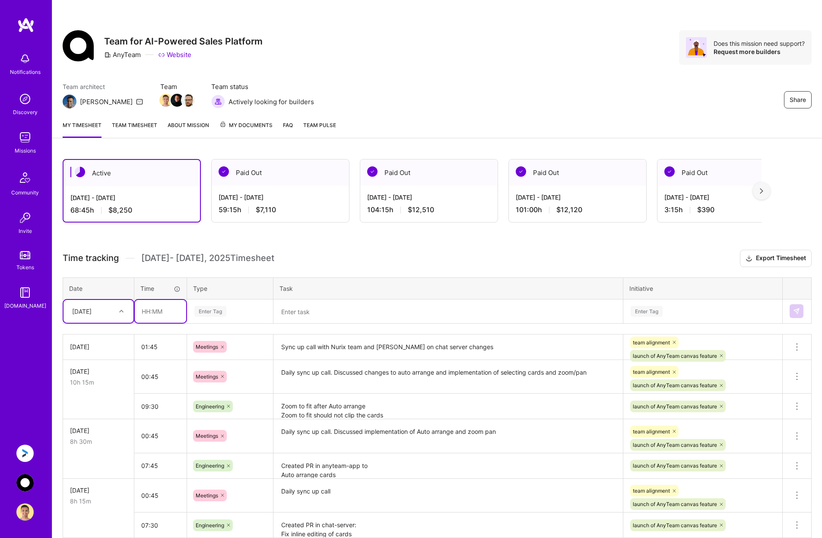
click at [158, 305] on input "text" at bounding box center [160, 311] width 51 height 23
type input "0"
click at [136, 127] on link "Team timesheet" at bounding box center [134, 128] width 45 height 17
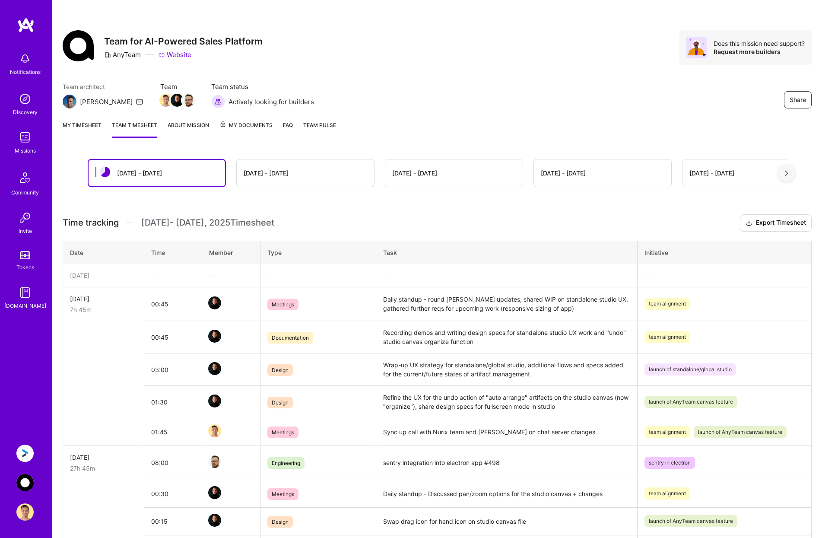
click at [77, 127] on link "My timesheet" at bounding box center [82, 128] width 39 height 17
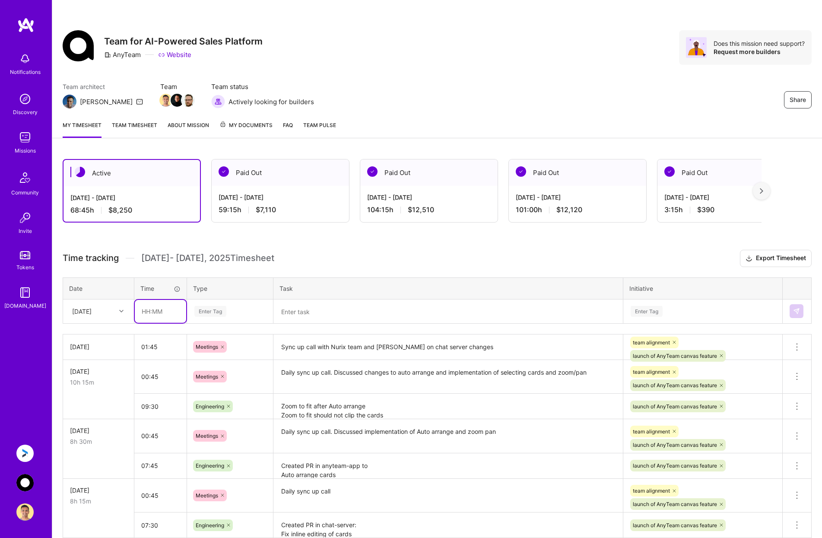
click at [159, 312] on input "text" at bounding box center [160, 311] width 51 height 23
type input "00:45"
click at [244, 304] on div "Enter Tag" at bounding box center [229, 311] width 85 height 22
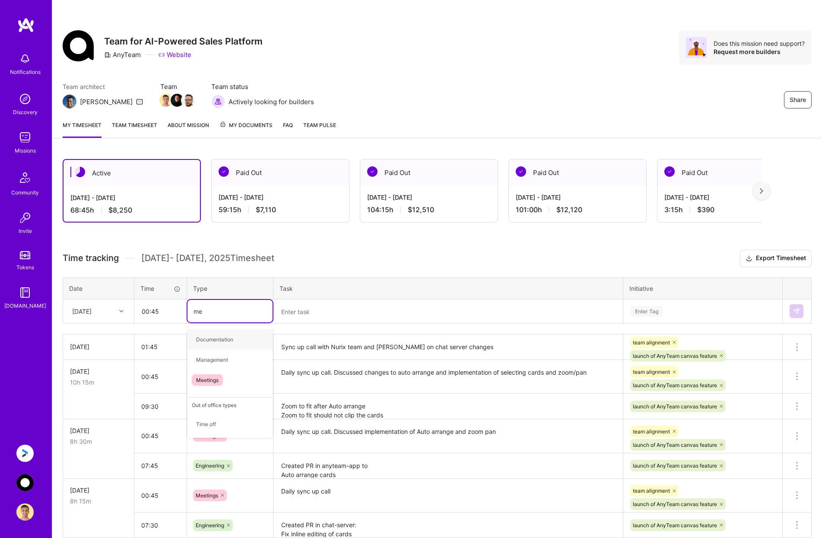
type input "mee"
click at [227, 340] on div "Meetings" at bounding box center [229, 339] width 85 height 20
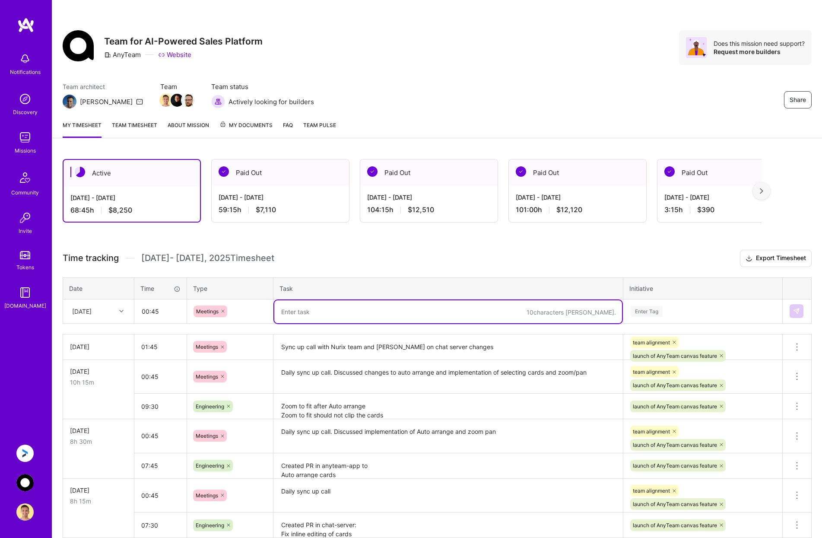
click at [313, 309] on textarea at bounding box center [448, 311] width 348 height 23
type textarea "d"
type textarea "Daily sync call to discuss auto arrange and desktop features"
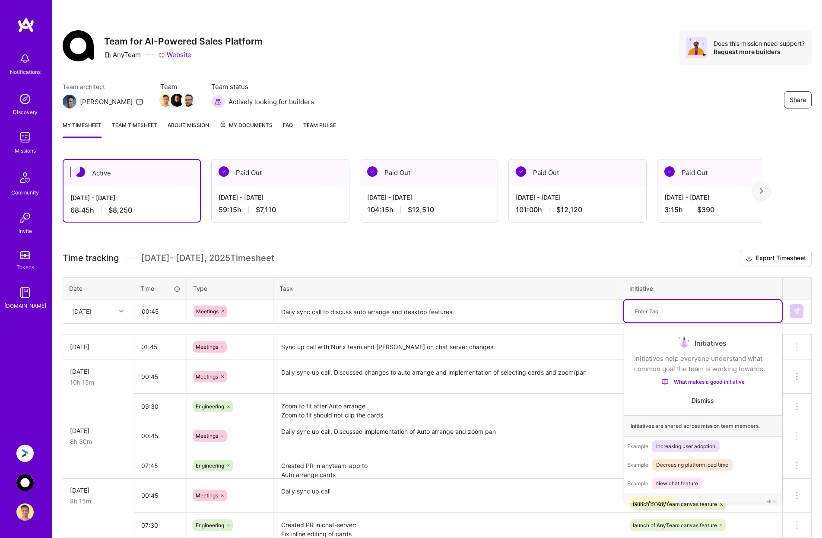
click at [674, 307] on div "Enter Tag" at bounding box center [703, 311] width 146 height 11
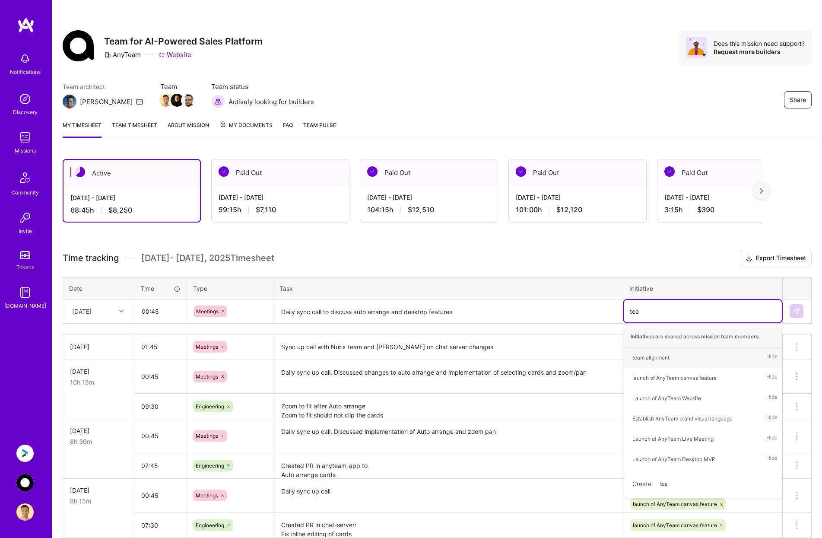
type input "team"
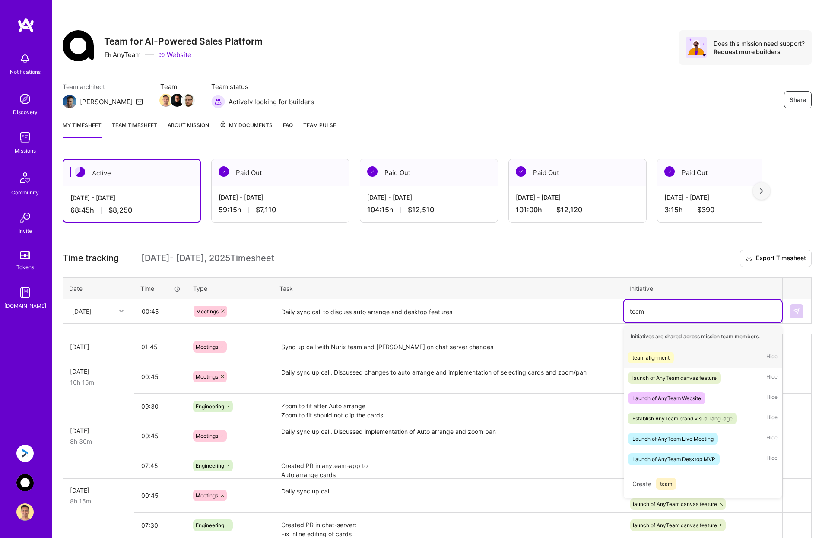
click at [667, 357] on div "team alignment" at bounding box center [650, 357] width 37 height 9
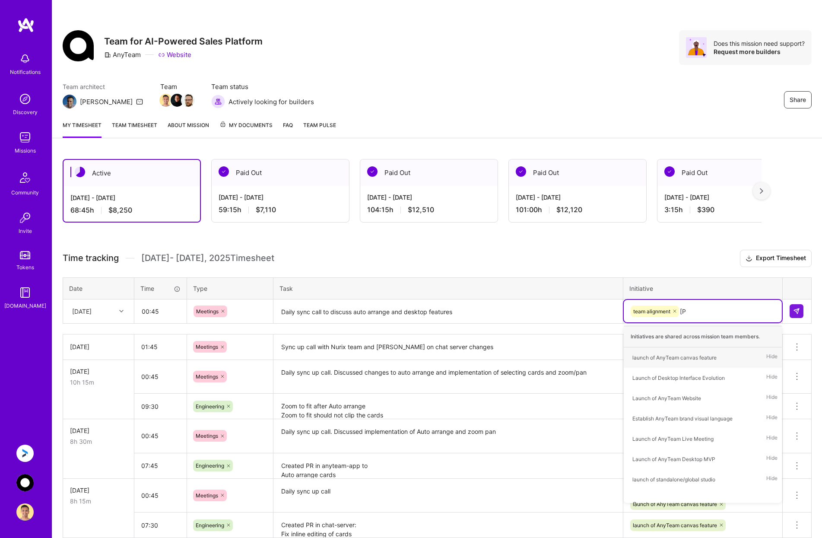
type input "laun"
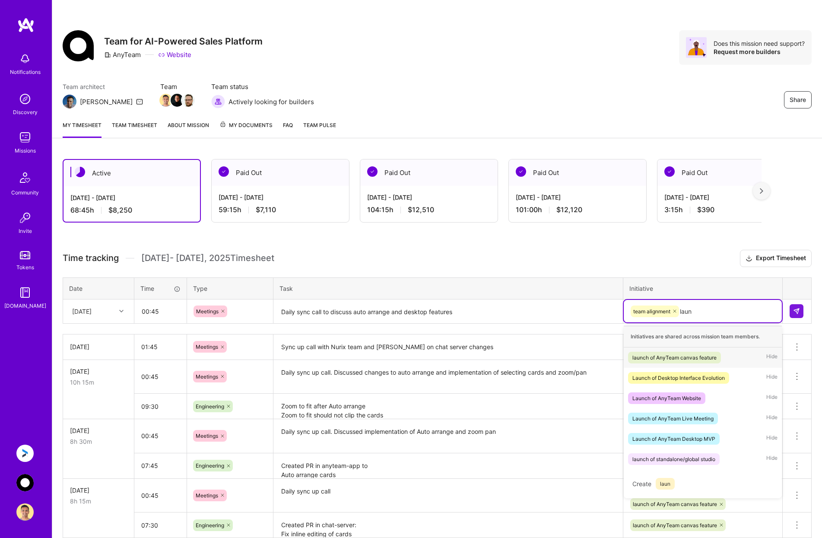
click at [667, 357] on div "launch of AnyTeam canvas feature" at bounding box center [674, 357] width 84 height 9
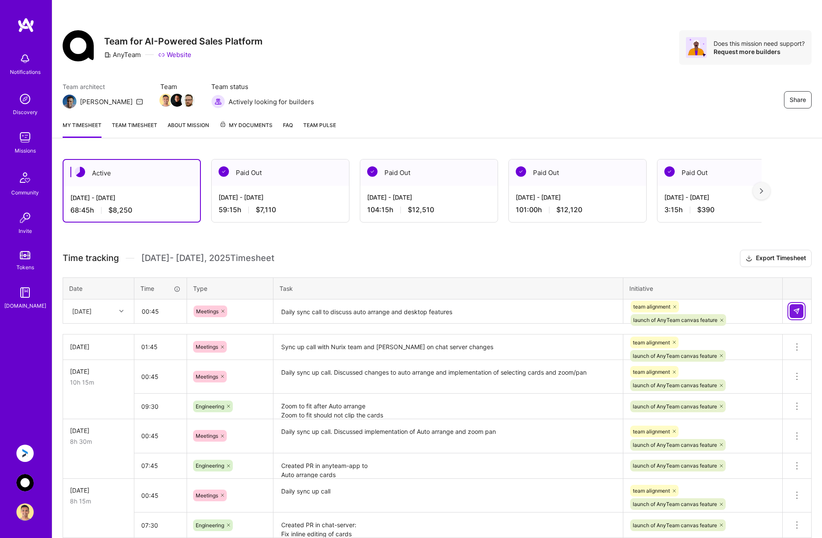
click at [798, 312] on img at bounding box center [796, 310] width 7 height 7
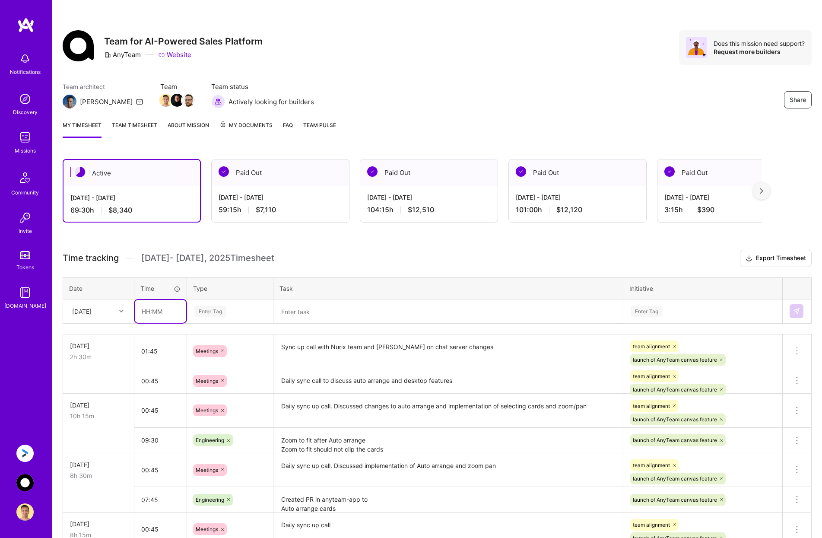
click at [154, 310] on input "text" at bounding box center [160, 311] width 51 height 23
type input "08:00"
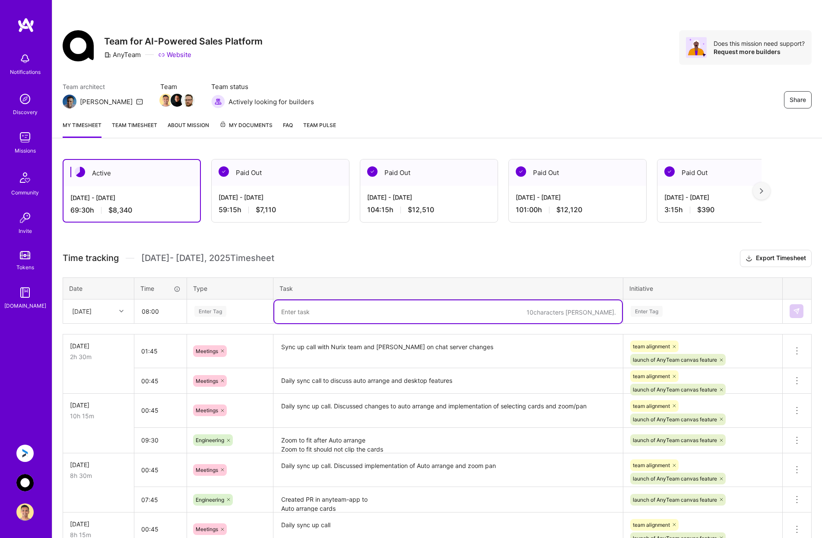
click at [315, 304] on textarea at bounding box center [448, 311] width 348 height 23
paste textarea "Fix an issue that cards would vanish on click of the canvas after auto arrange"
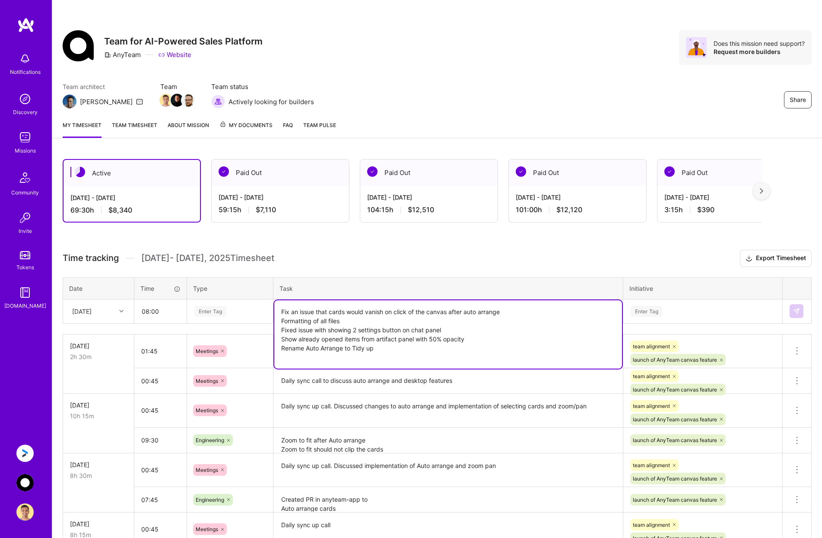
type textarea "Fix an issue that cards would vanish on click of the canvas after auto arrange …"
